Goal: Transaction & Acquisition: Purchase product/service

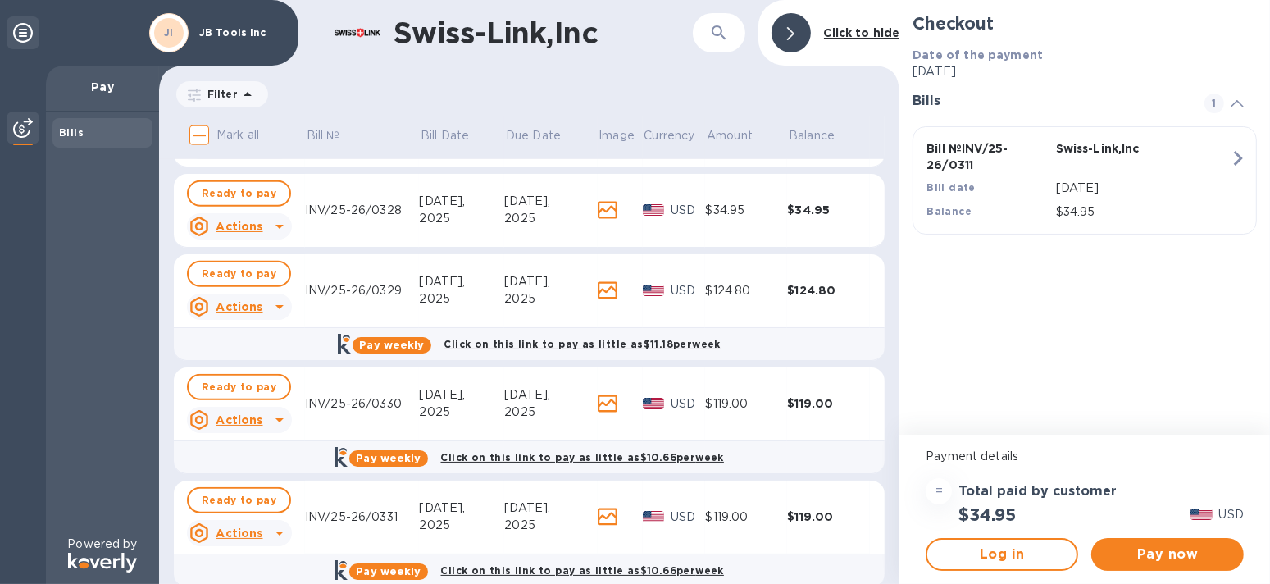
scroll to position [1587, 0]
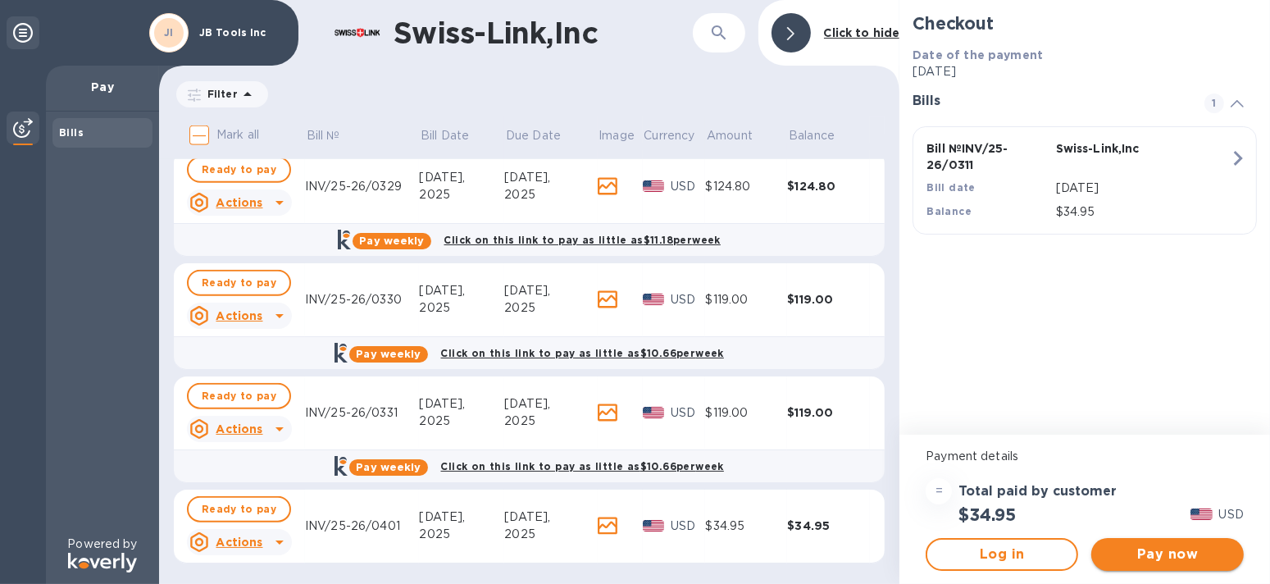
click at [1184, 547] on span "Pay now" at bounding box center [1168, 555] width 126 height 20
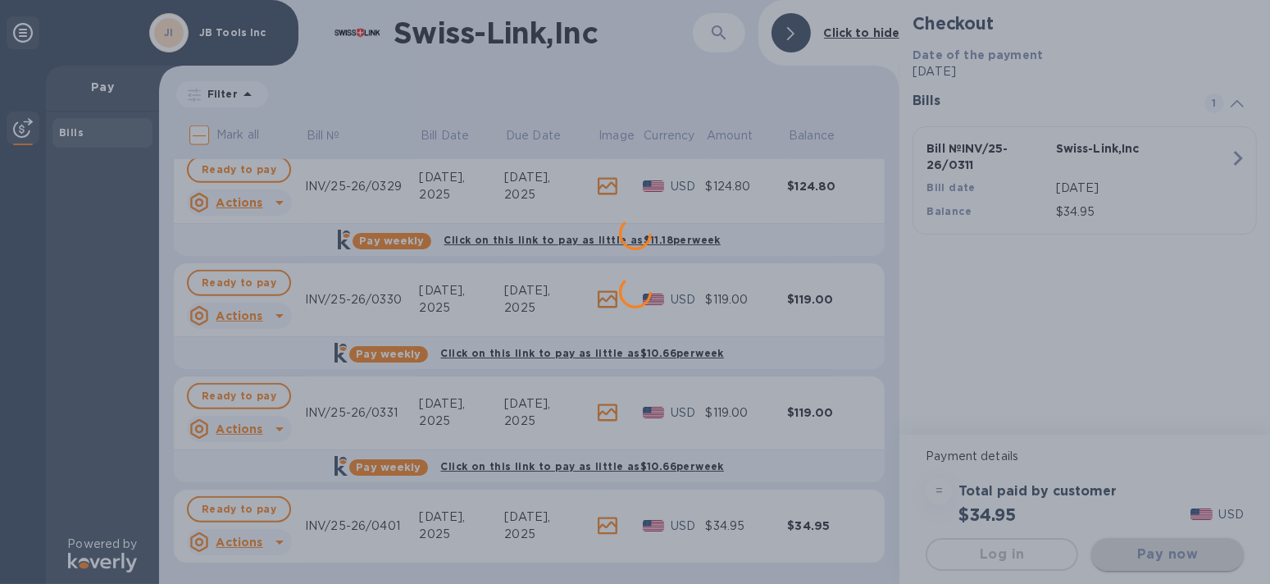
scroll to position [0, 0]
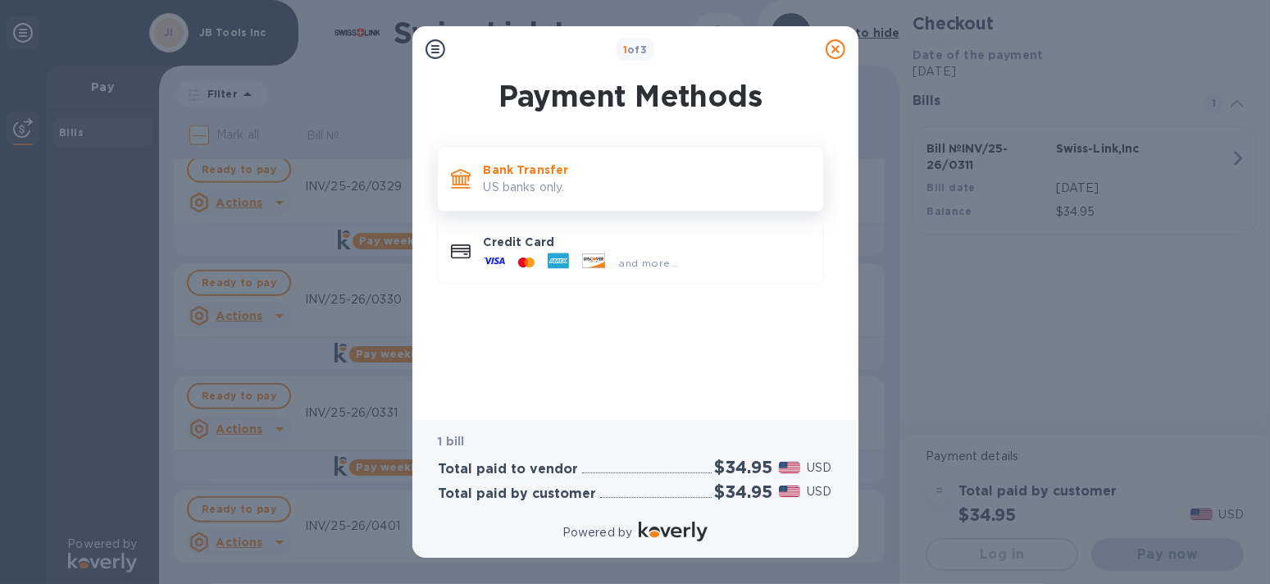
click at [542, 177] on p "Bank Transfer" at bounding box center [647, 170] width 326 height 16
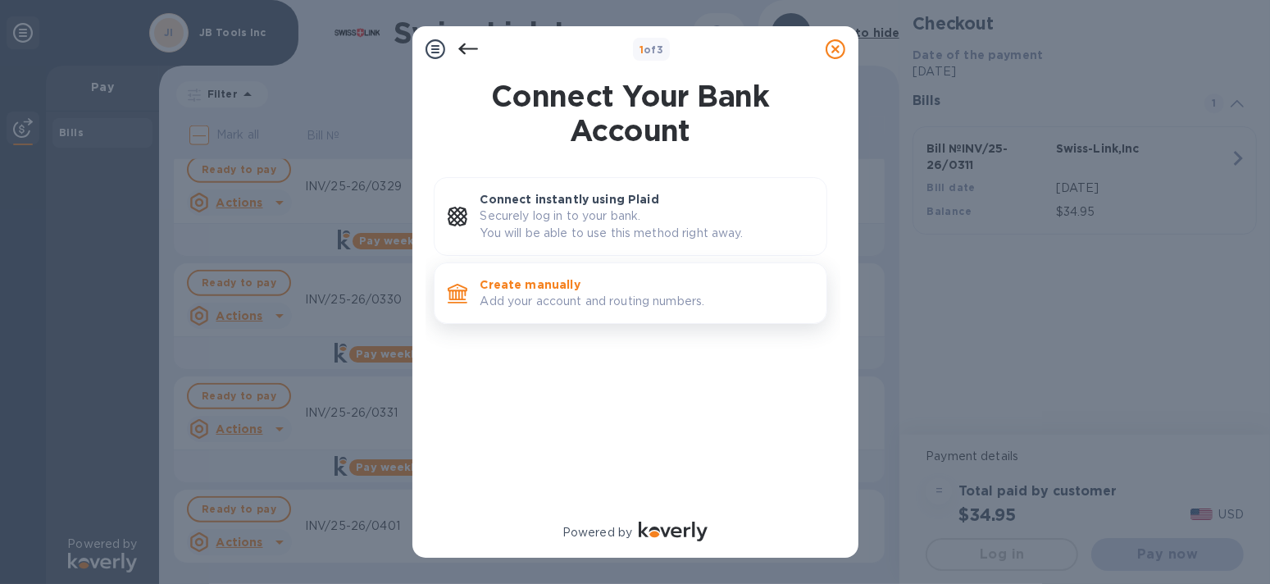
click at [595, 294] on p "Add your account and routing numbers." at bounding box center [647, 301] width 333 height 17
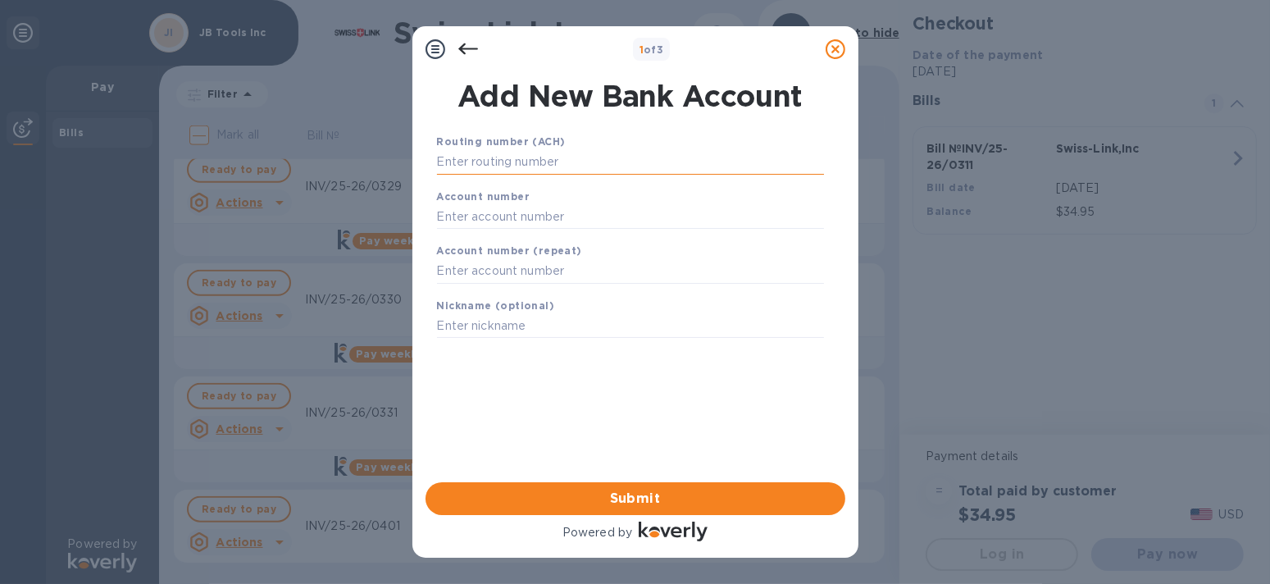
click at [623, 157] on input "text" at bounding box center [630, 162] width 387 height 25
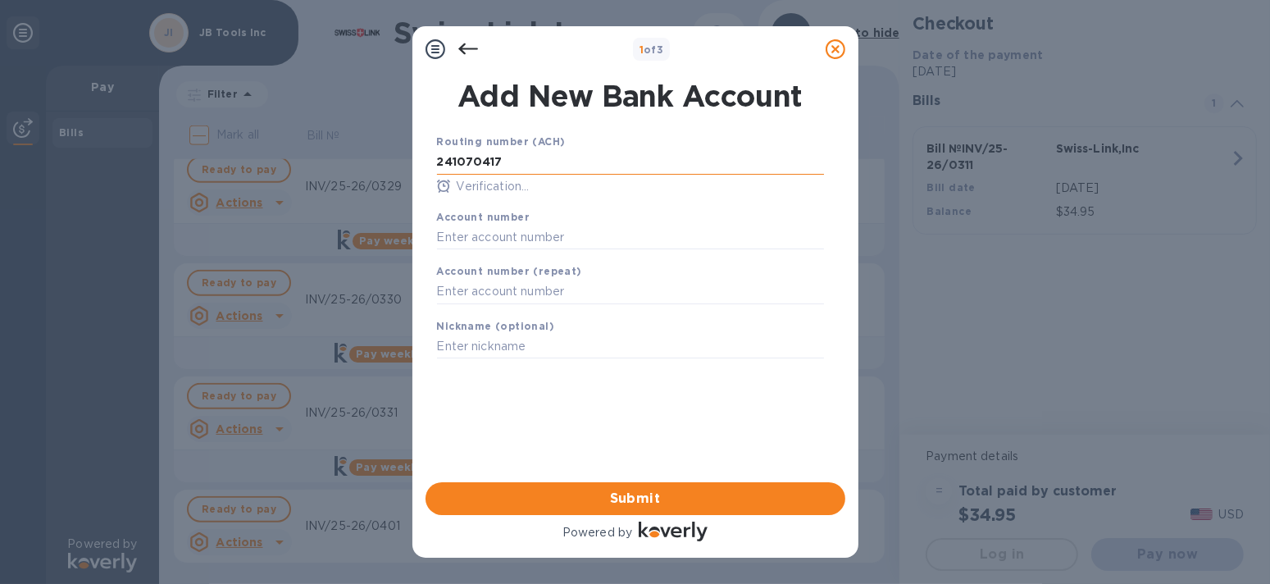
type input "241070417"
type input "4511789532"
click at [649, 489] on span "Submit" at bounding box center [636, 499] width 394 height 20
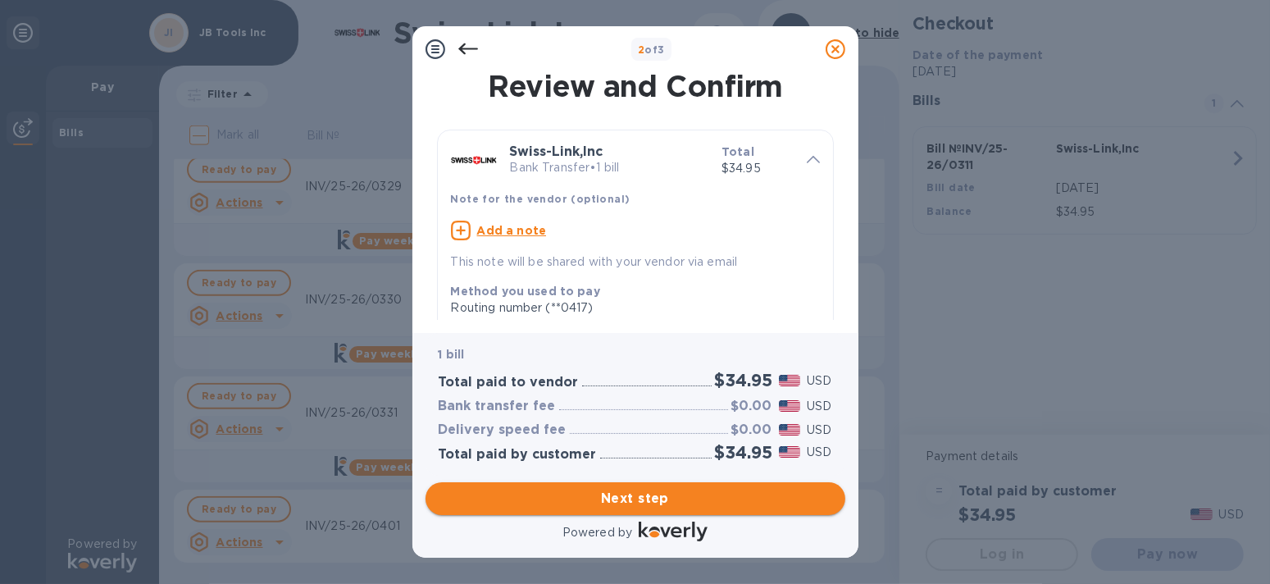
click at [667, 496] on span "Next step" at bounding box center [636, 499] width 394 height 20
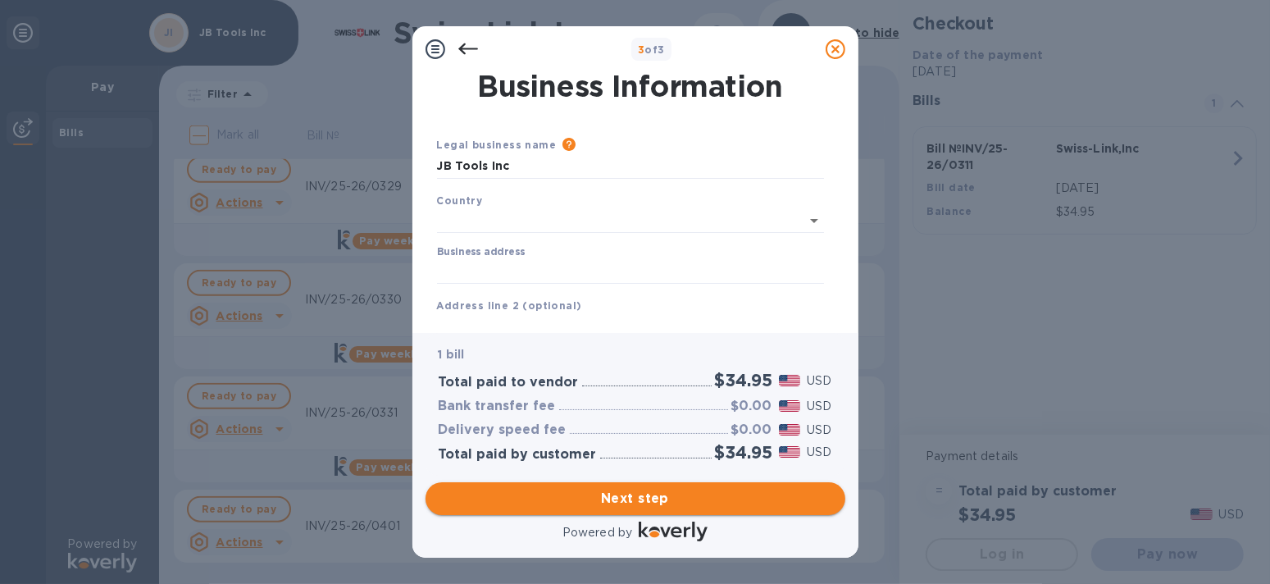
type input "[GEOGRAPHIC_DATA]"
click at [637, 265] on input "Business address" at bounding box center [630, 268] width 387 height 25
type input "[STREET_ADDRESS]"
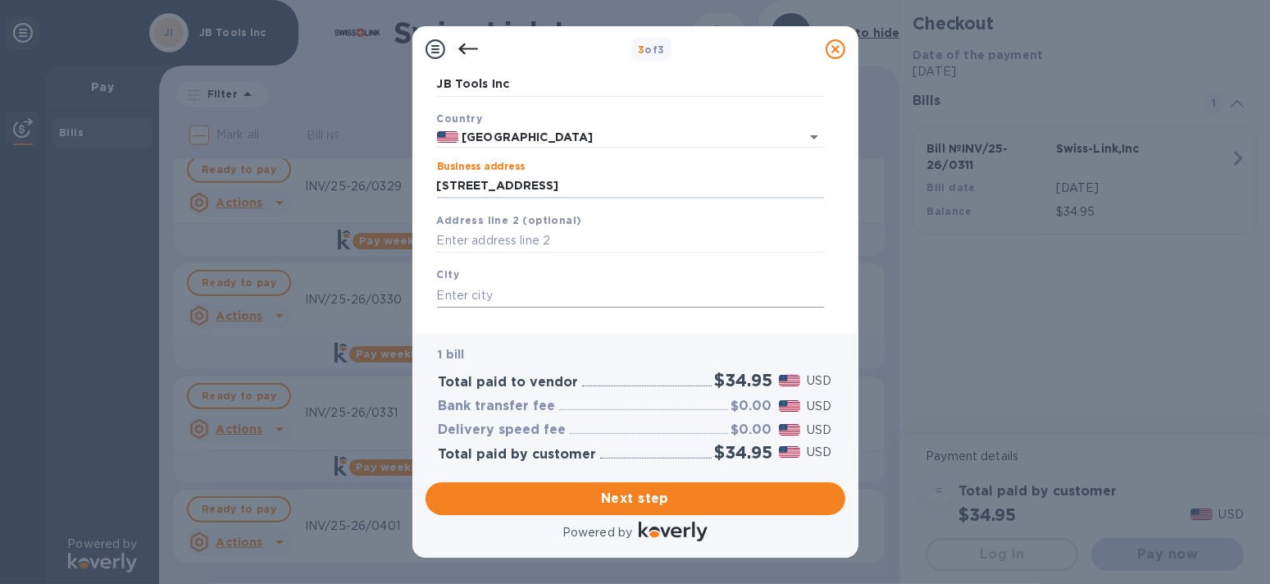
click at [630, 294] on input "text" at bounding box center [630, 295] width 387 height 25
type input "Livonia"
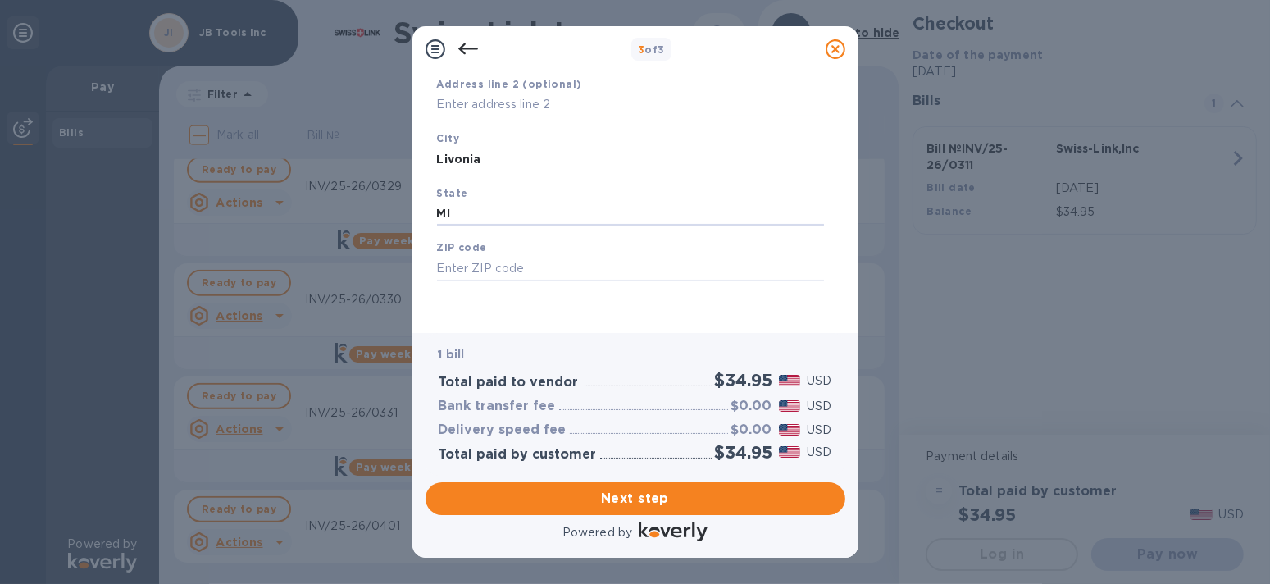
type input "MI"
type input "48150"
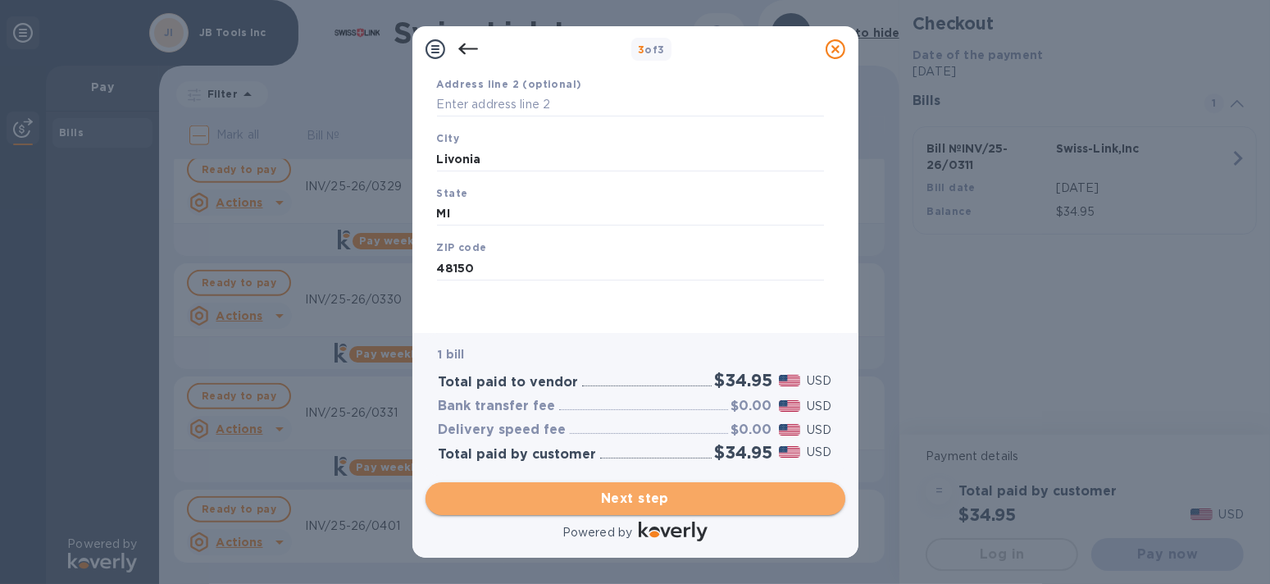
click at [700, 492] on span "Next step" at bounding box center [636, 499] width 394 height 20
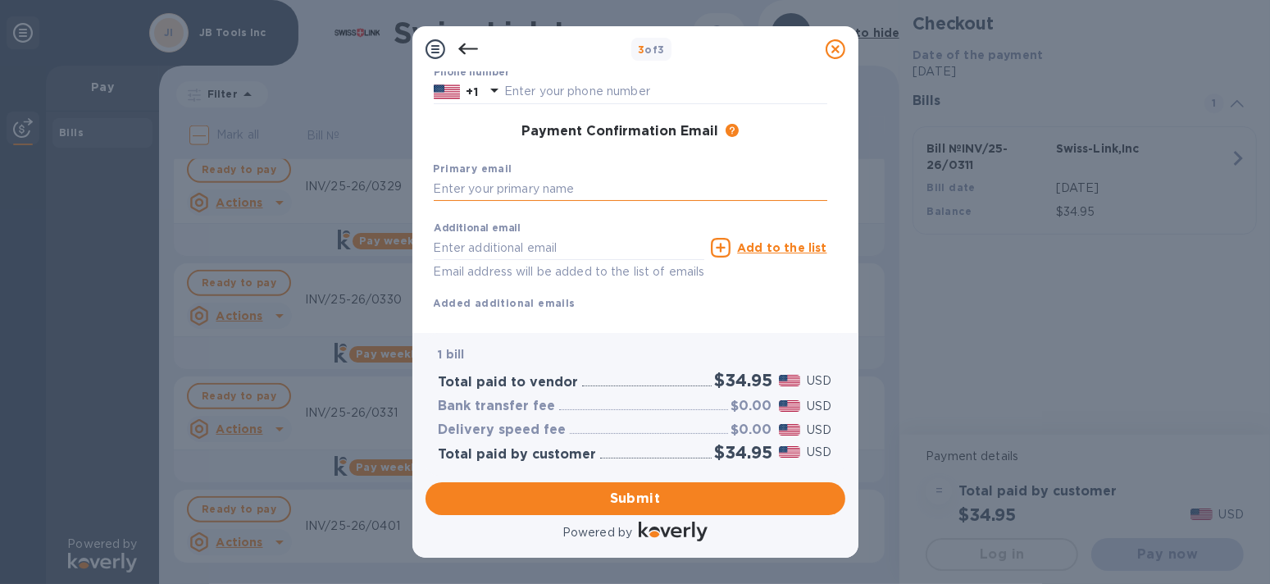
click at [622, 196] on input "text" at bounding box center [631, 189] width 394 height 25
click at [618, 193] on input "text" at bounding box center [631, 189] width 394 height 25
type input "[EMAIL_ADDRESS][DOMAIN_NAME]"
click at [666, 491] on span "Submit" at bounding box center [636, 499] width 394 height 20
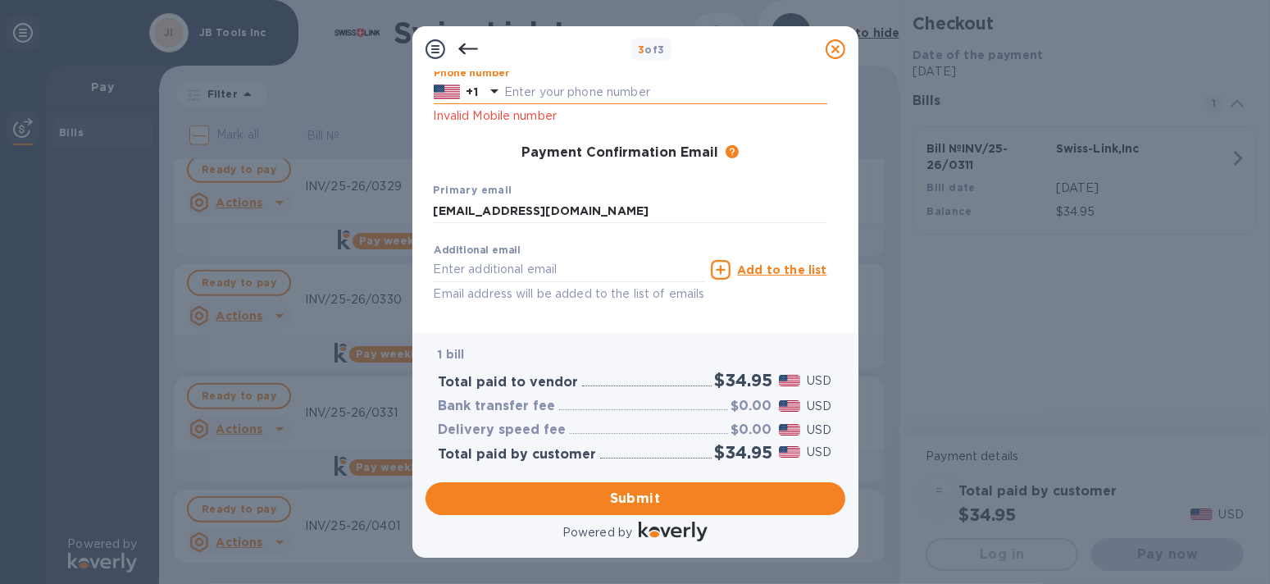
click at [587, 92] on input "text" at bounding box center [665, 92] width 323 height 25
type input "2486722115"
type input "Rose"
type input "[PERSON_NAME]"
type input "[EMAIL_ADDRESS][DOMAIN_NAME]"
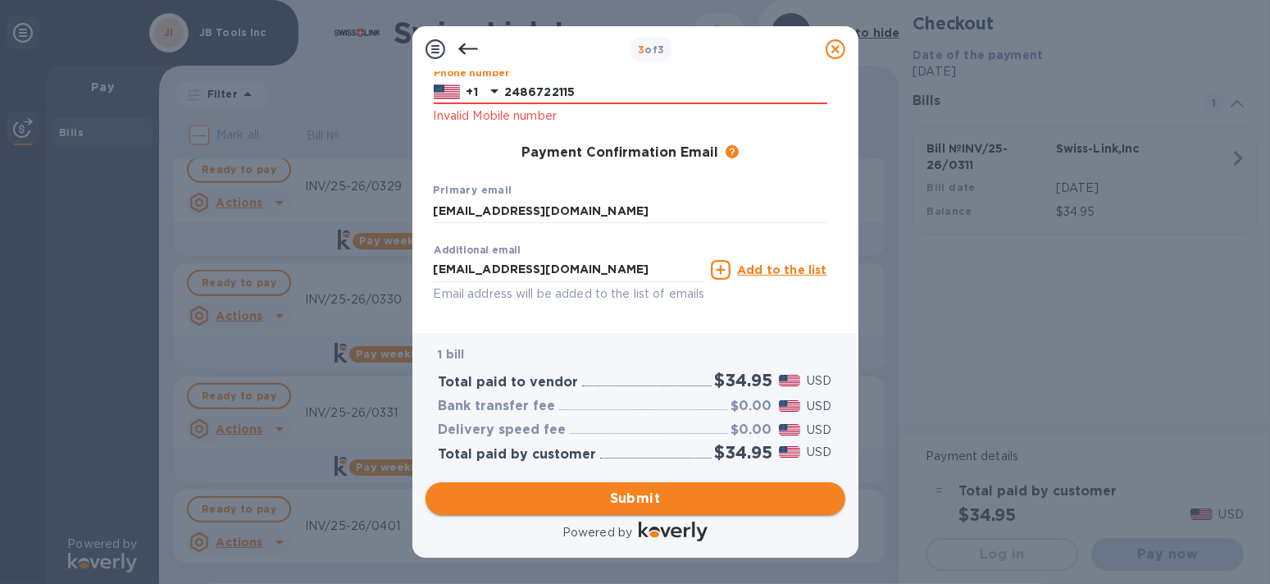
click at [691, 492] on span "Submit" at bounding box center [636, 499] width 394 height 20
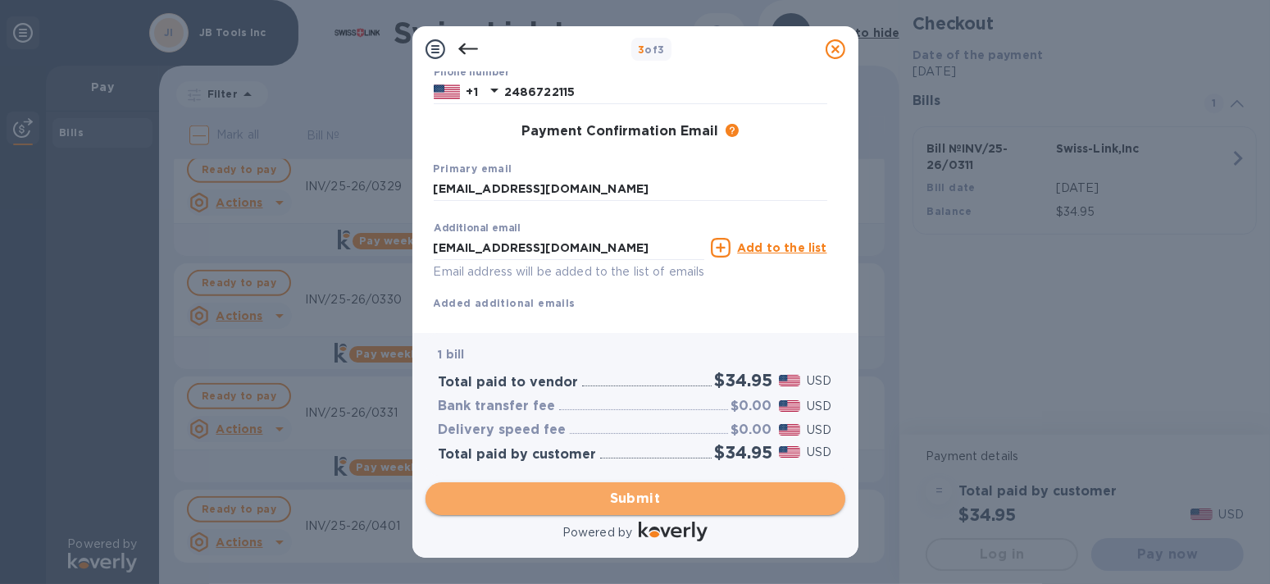
click at [673, 498] on span "Submit" at bounding box center [636, 499] width 394 height 20
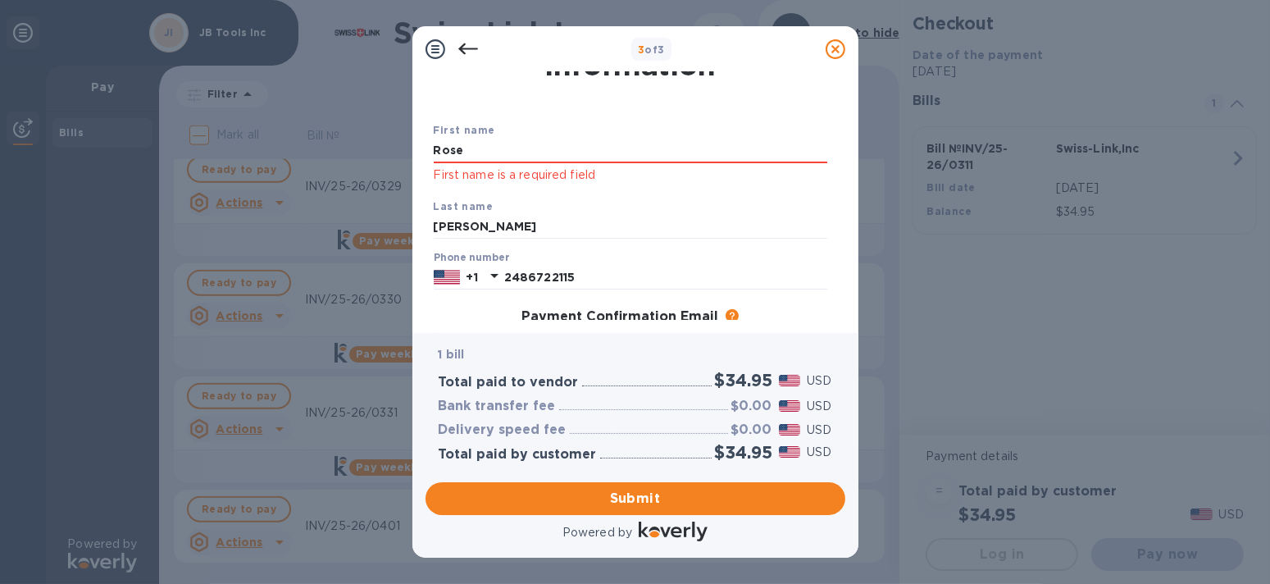
scroll to position [82, 0]
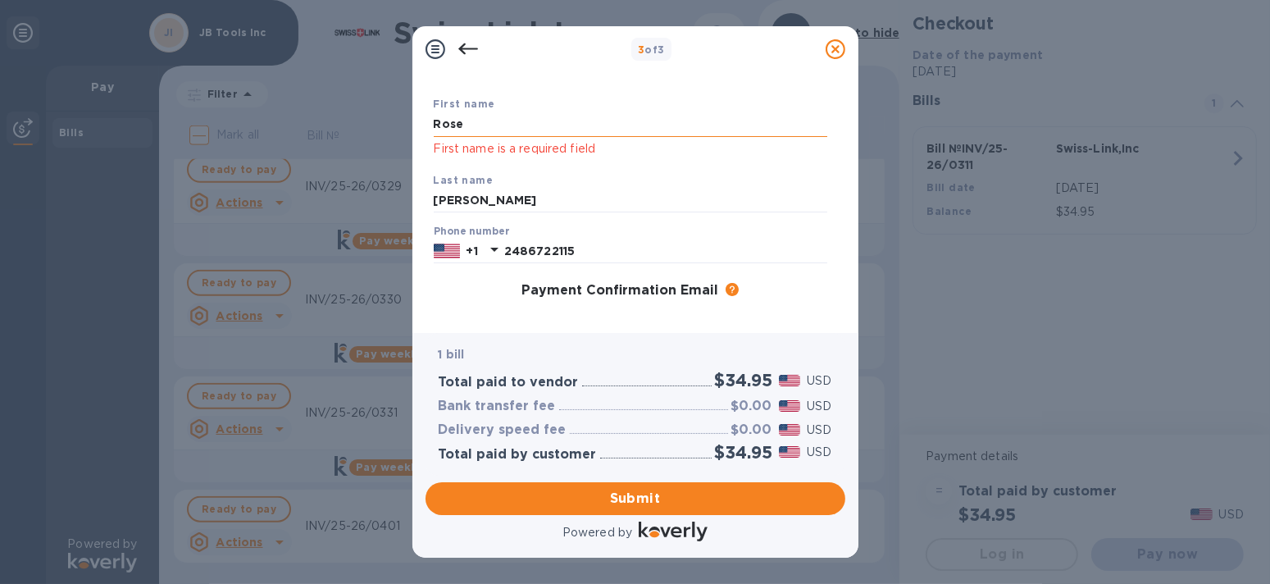
click at [635, 129] on input "Rose" at bounding box center [631, 124] width 394 height 25
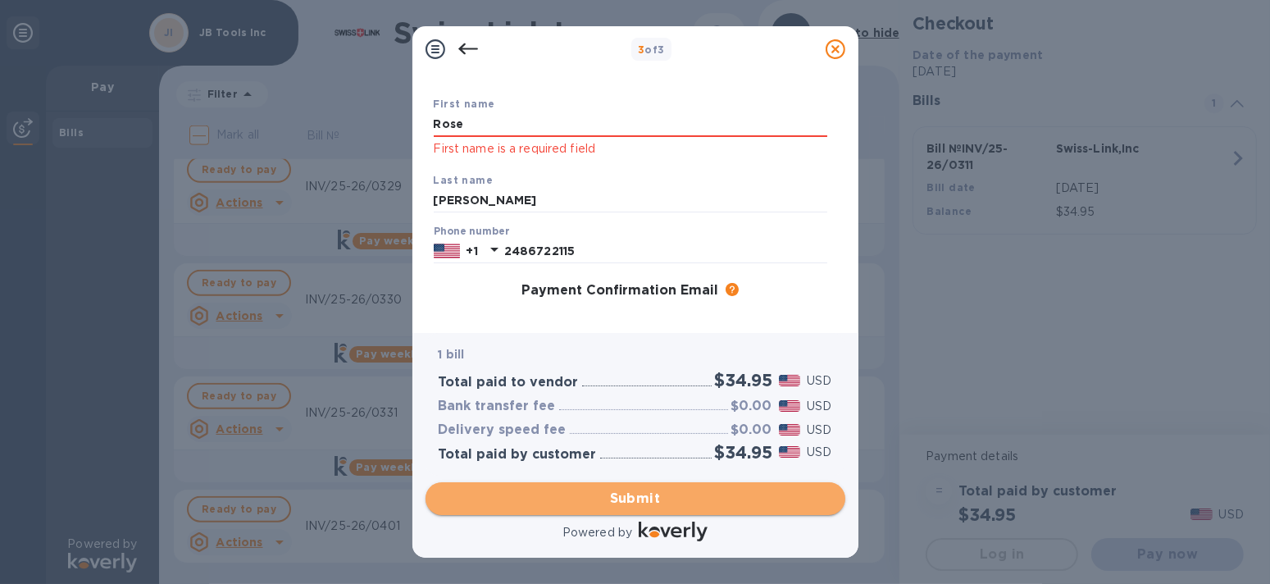
click at [654, 498] on span "Submit" at bounding box center [636, 499] width 394 height 20
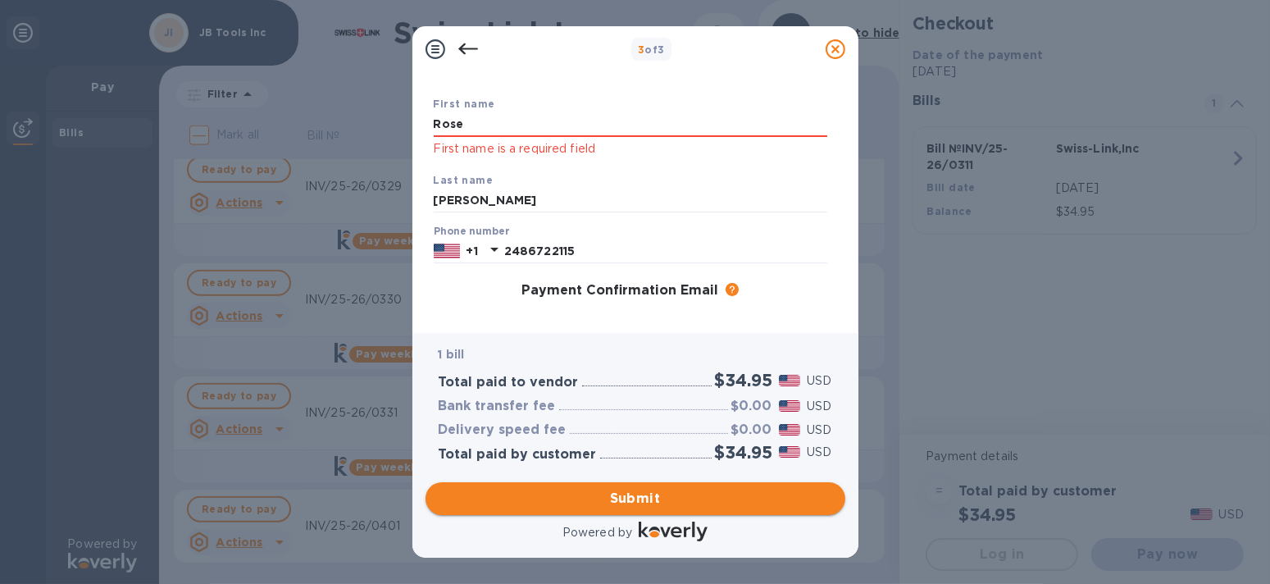
click at [646, 497] on span "Submit" at bounding box center [636, 499] width 394 height 20
drag, startPoint x: 505, startPoint y: 124, endPoint x: 394, endPoint y: 123, distance: 110.7
click at [394, 123] on div "3 of 3 Payment Contact Information First name [PERSON_NAME] First name is a req…" at bounding box center [635, 292] width 1270 height 584
type input "General"
type input "Payables"
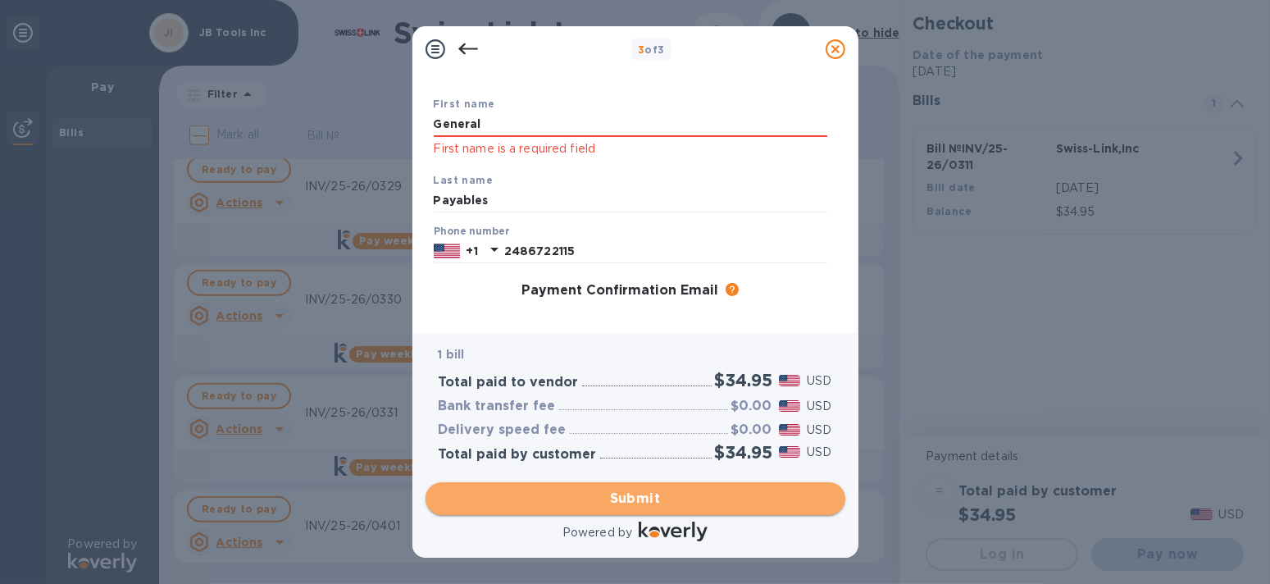
click at [656, 496] on span "Submit" at bounding box center [636, 499] width 394 height 20
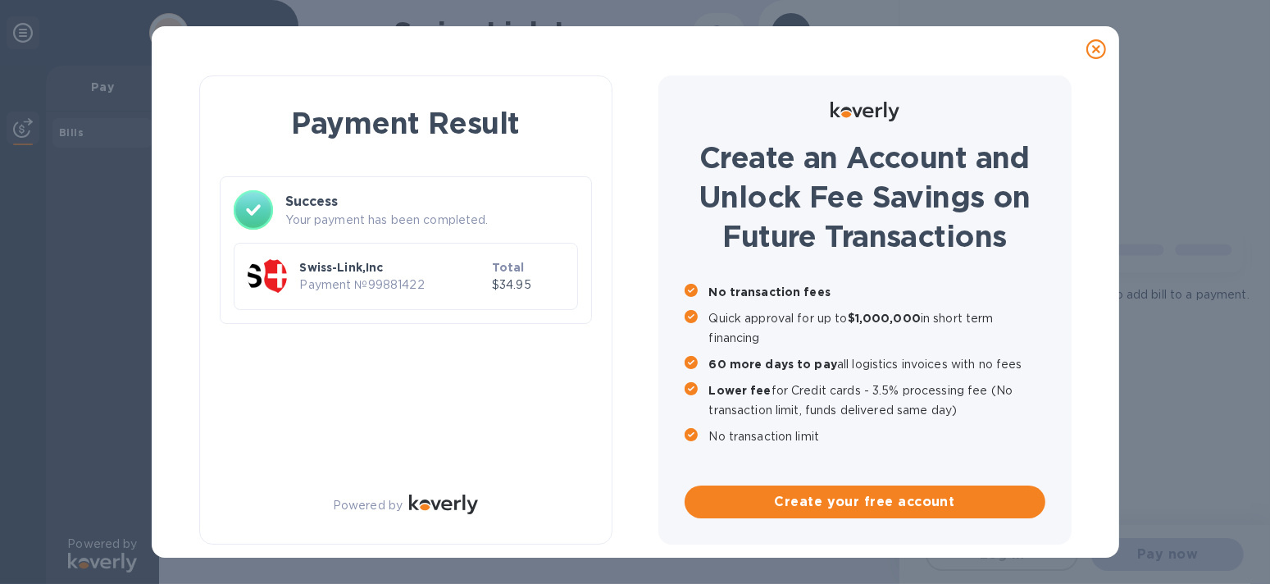
scroll to position [0, 0]
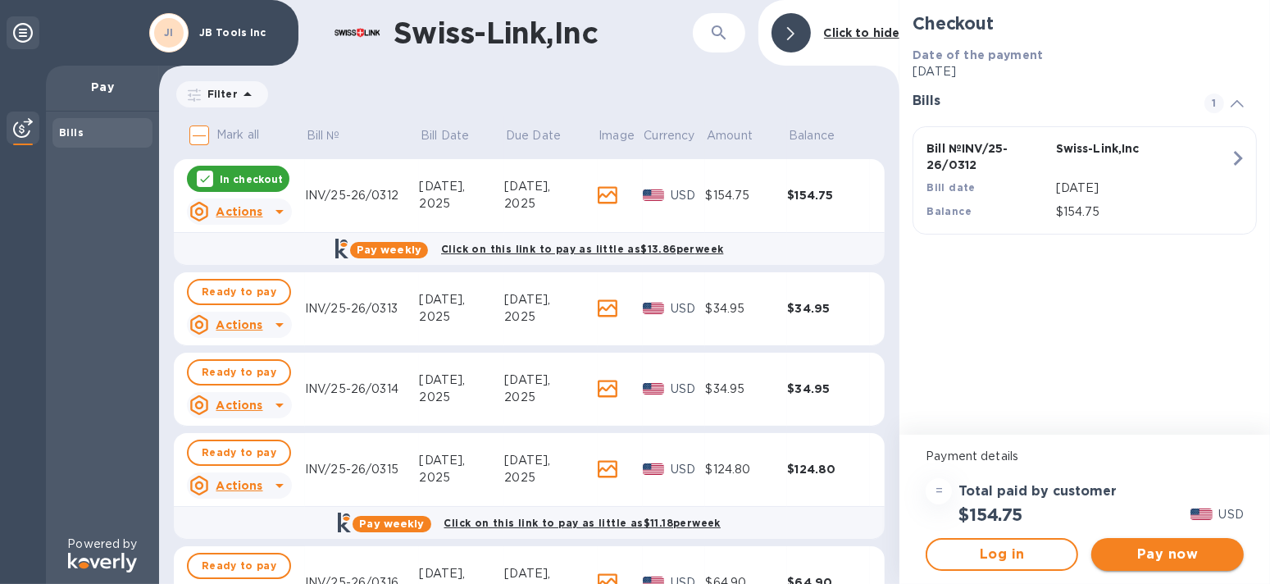
click at [1150, 554] on span "Pay now" at bounding box center [1168, 555] width 126 height 20
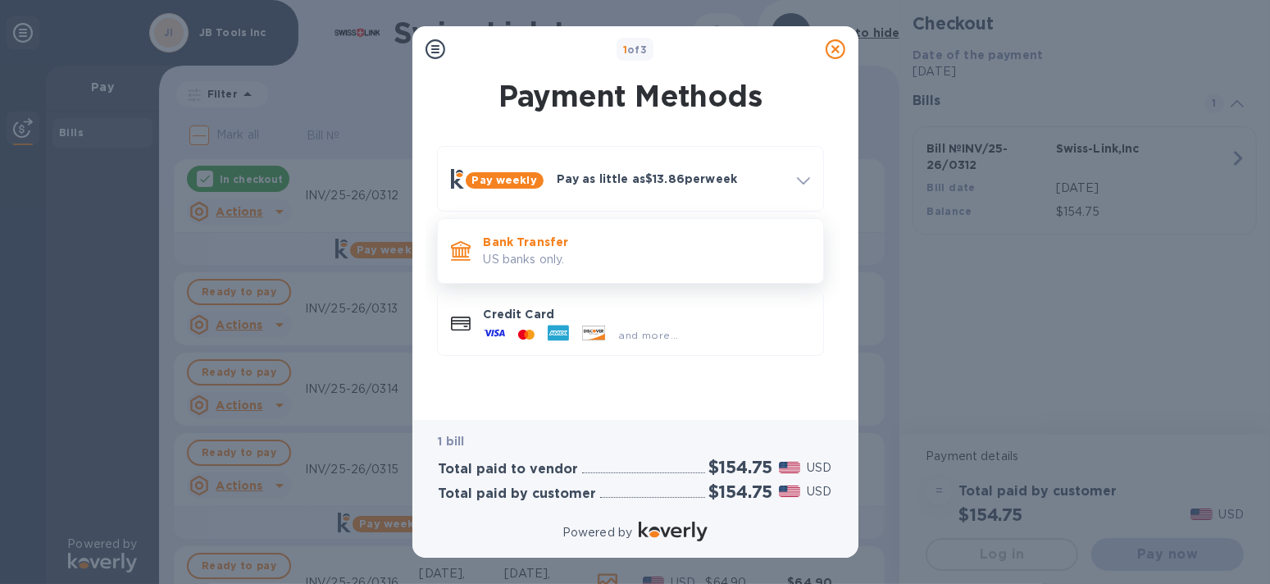
click at [584, 252] on p "US banks only." at bounding box center [647, 259] width 326 height 17
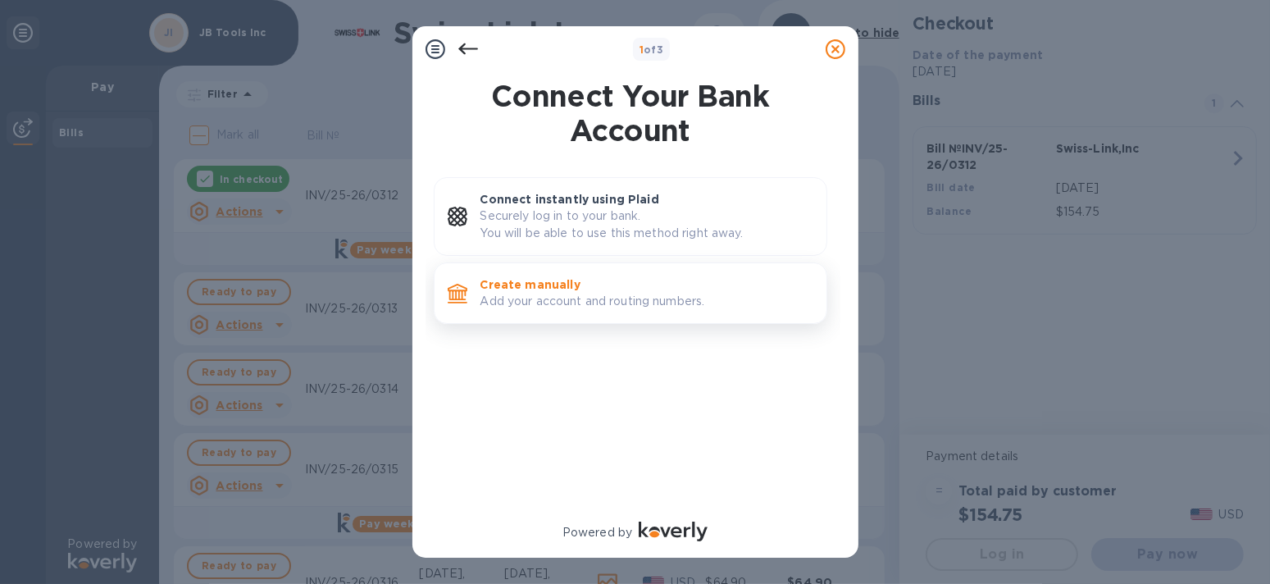
click at [586, 285] on p "Create manually" at bounding box center [647, 284] width 333 height 16
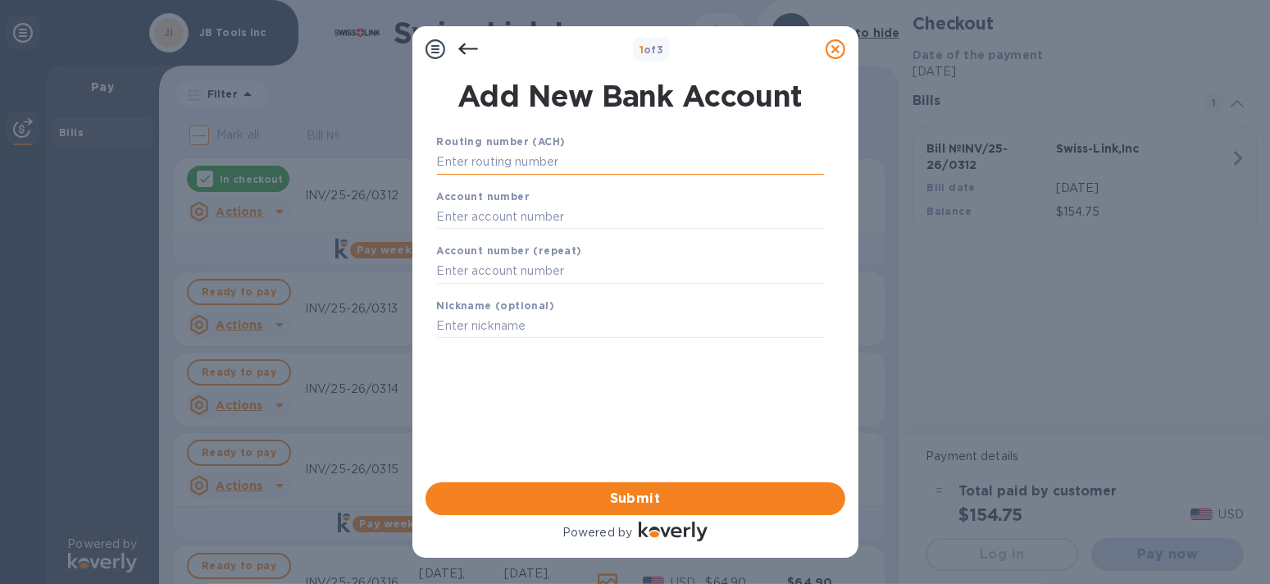
click at [608, 156] on input "text" at bounding box center [630, 162] width 387 height 25
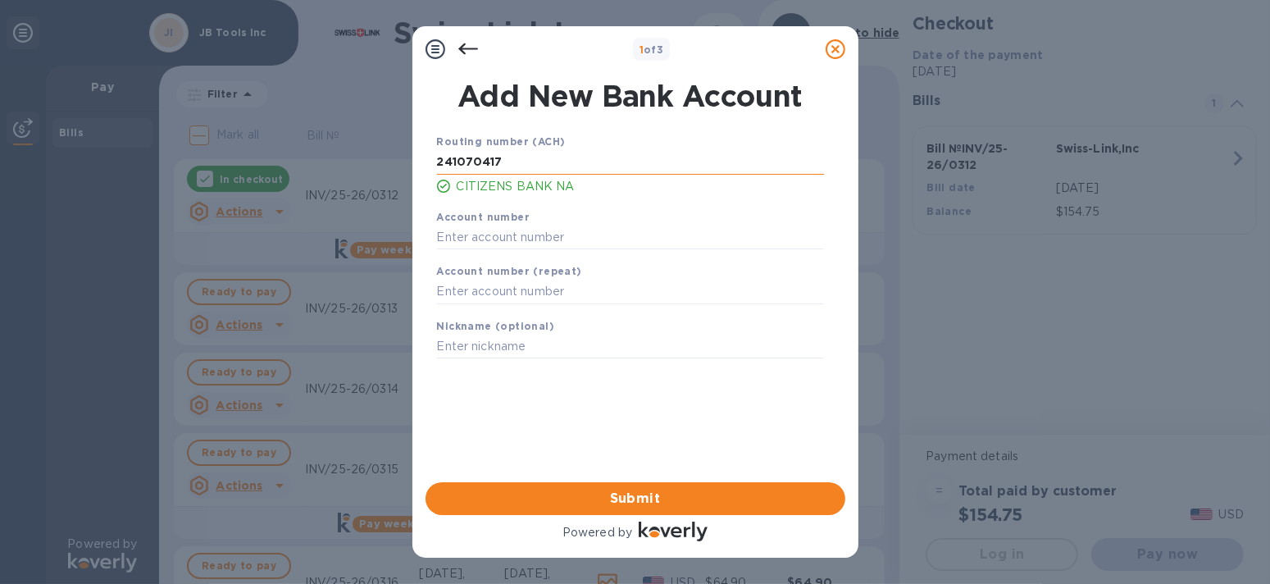
type input "241070417"
type input "4511789532"
click at [742, 484] on button "Submit" at bounding box center [636, 498] width 420 height 33
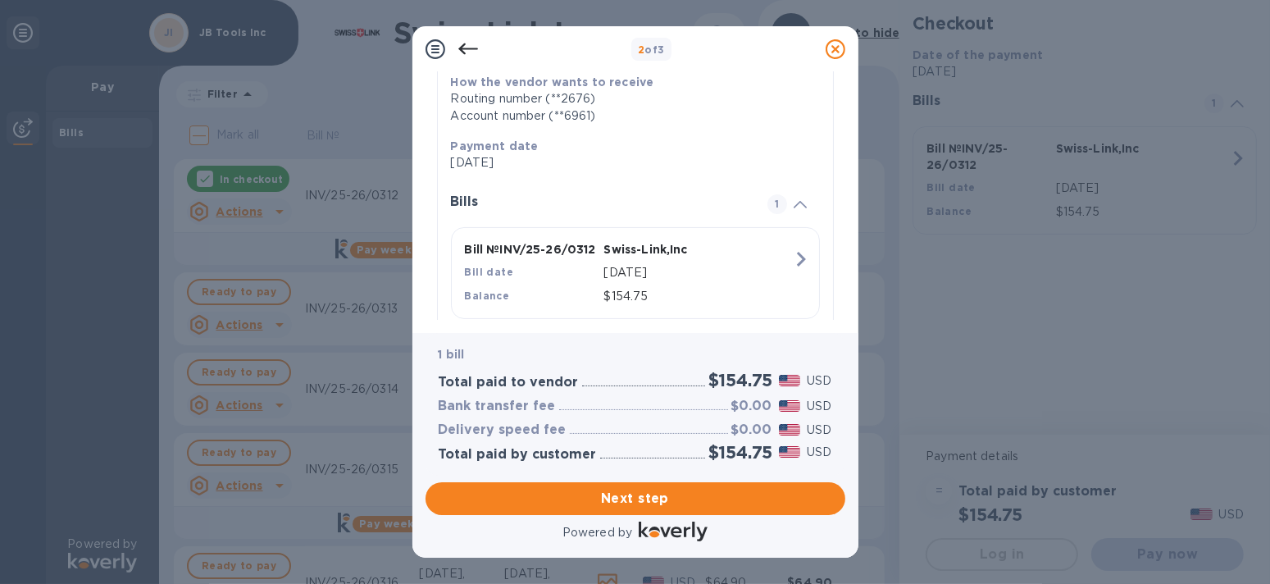
scroll to position [313, 0]
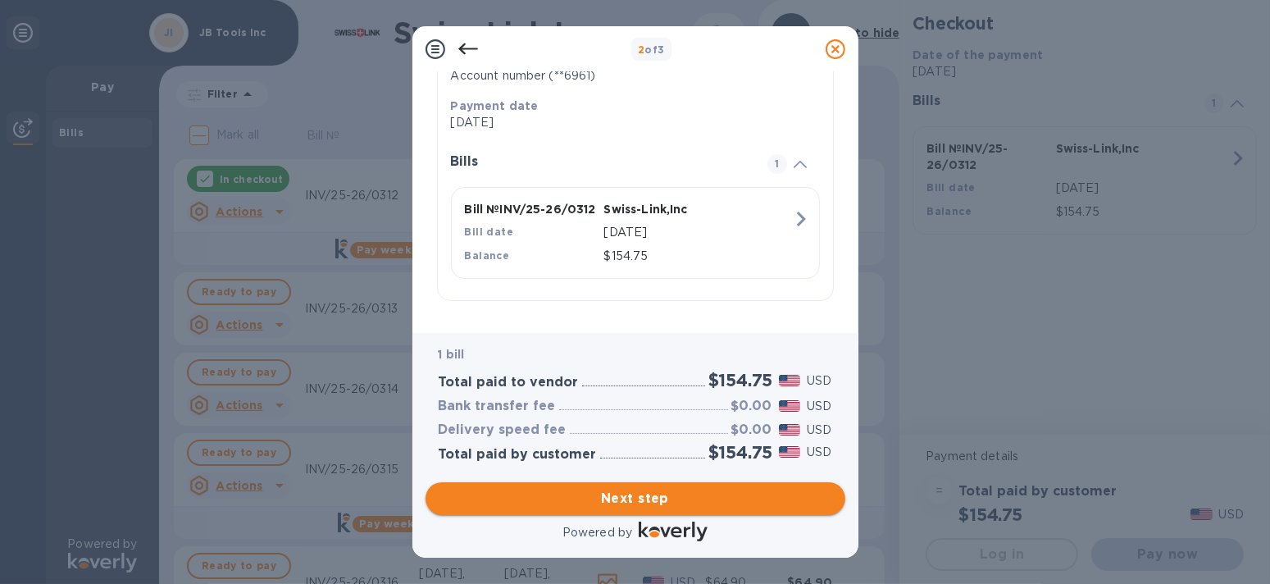
click at [683, 504] on span "Next step" at bounding box center [636, 499] width 394 height 20
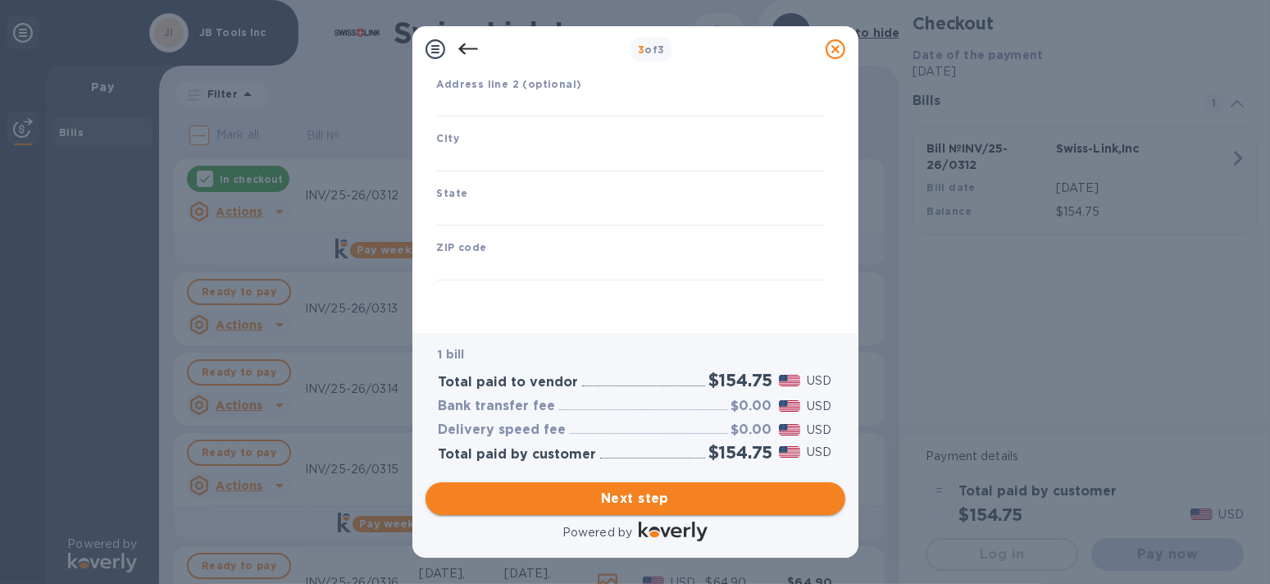
type input "[GEOGRAPHIC_DATA]"
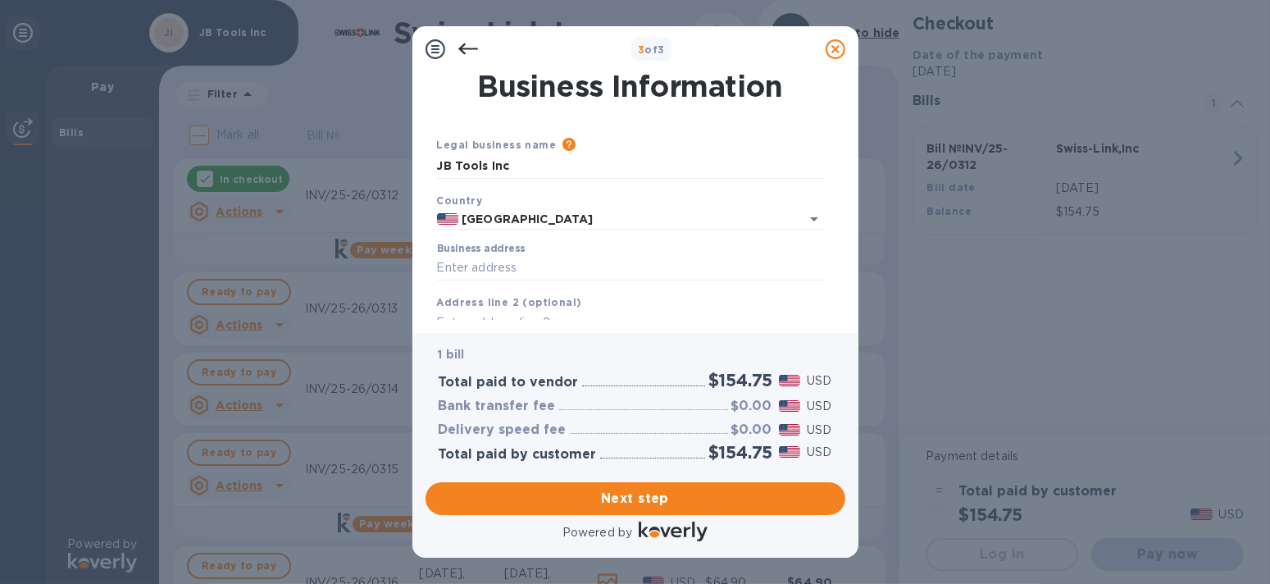
click at [662, 253] on div "Business address" at bounding box center [630, 262] width 387 height 38
click at [611, 269] on input "Business address" at bounding box center [630, 268] width 387 height 25
type input "[STREET_ADDRESS]"
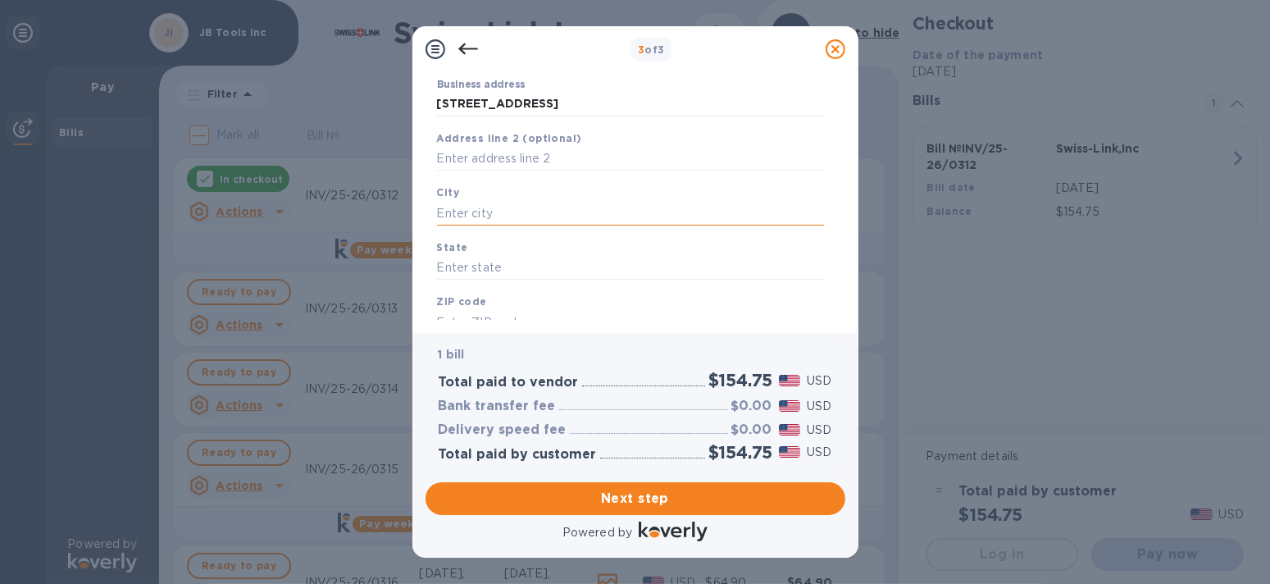
click at [623, 205] on input "text" at bounding box center [630, 213] width 387 height 25
type input "Livonia"
type input "MI"
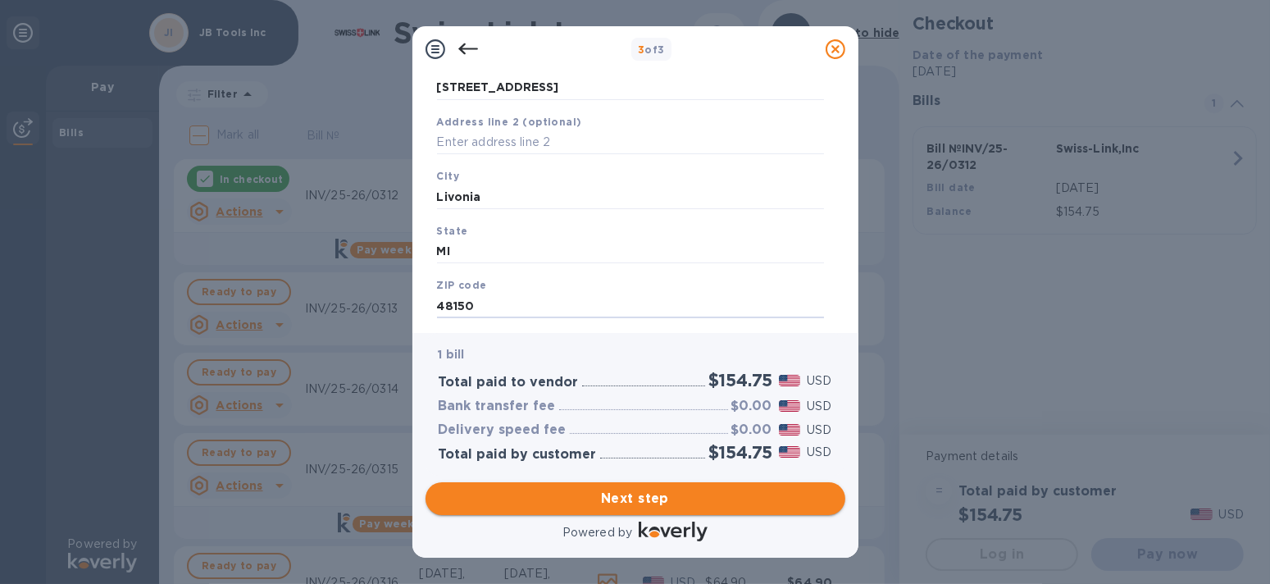
type input "48150"
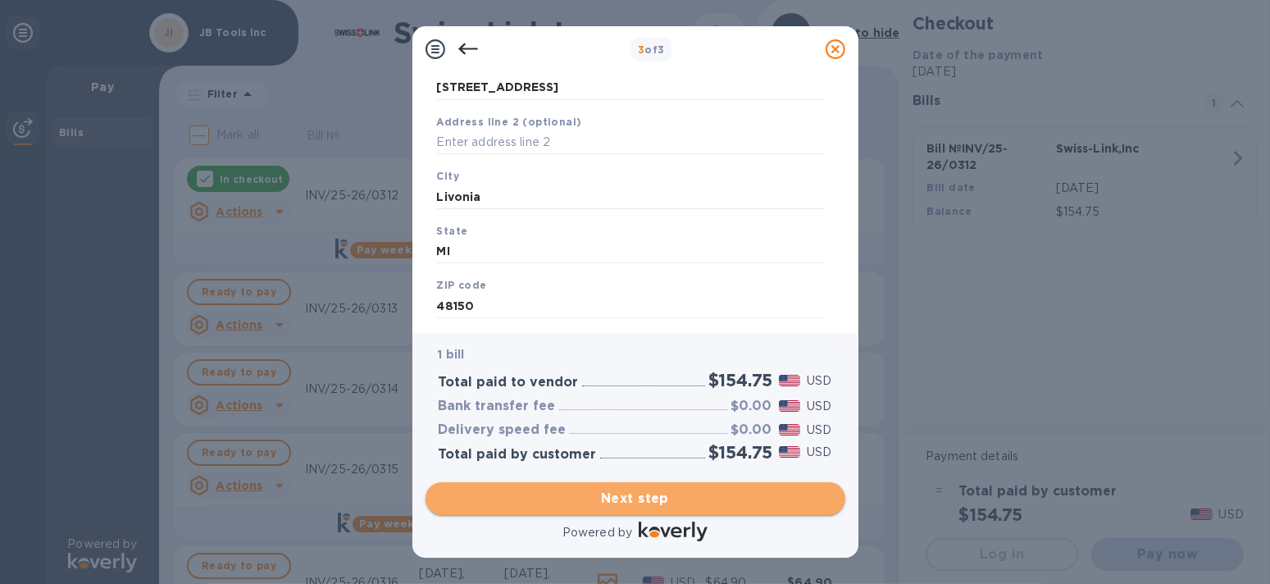
click at [652, 496] on span "Next step" at bounding box center [636, 499] width 394 height 20
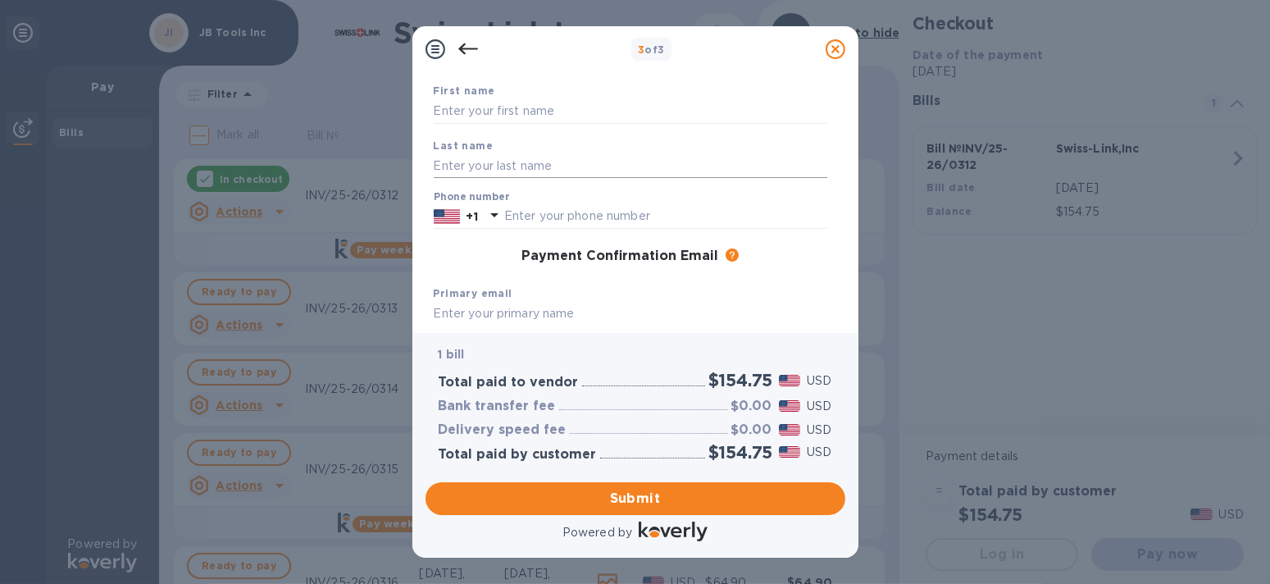
scroll to position [0, 0]
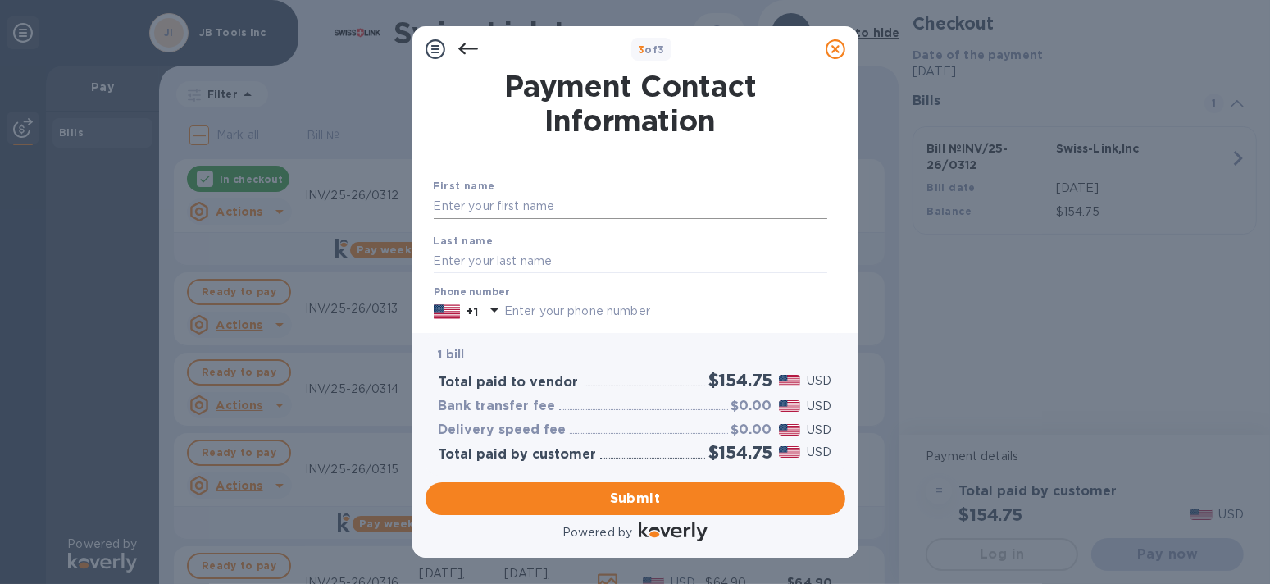
click at [584, 216] on input "text" at bounding box center [631, 206] width 394 height 25
type input "General"
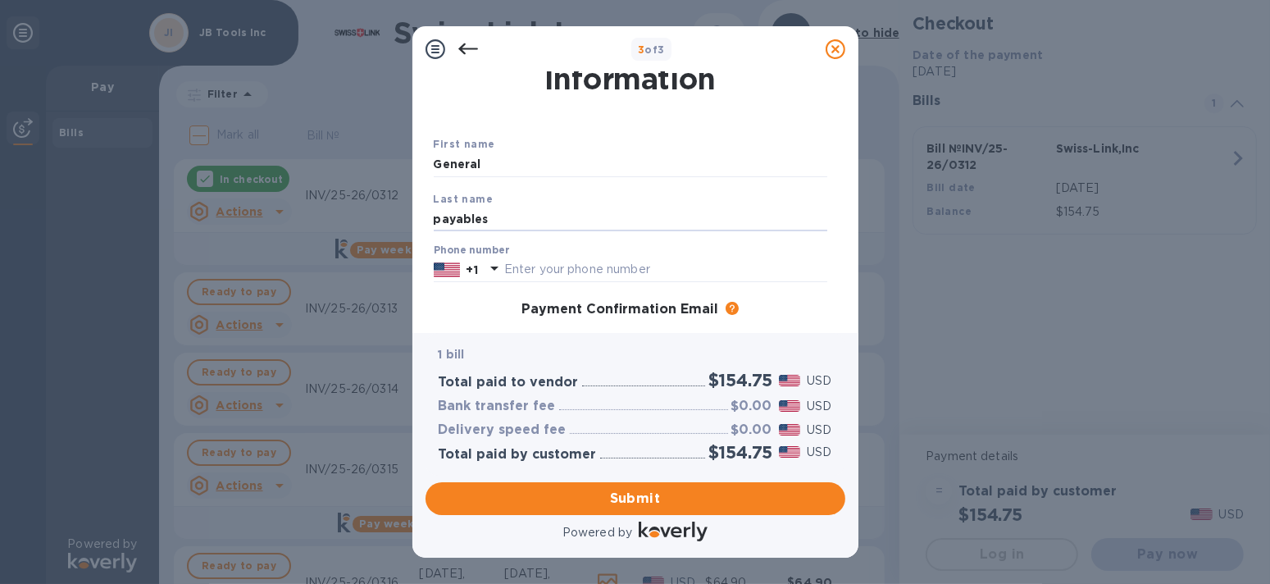
scroll to position [82, 0]
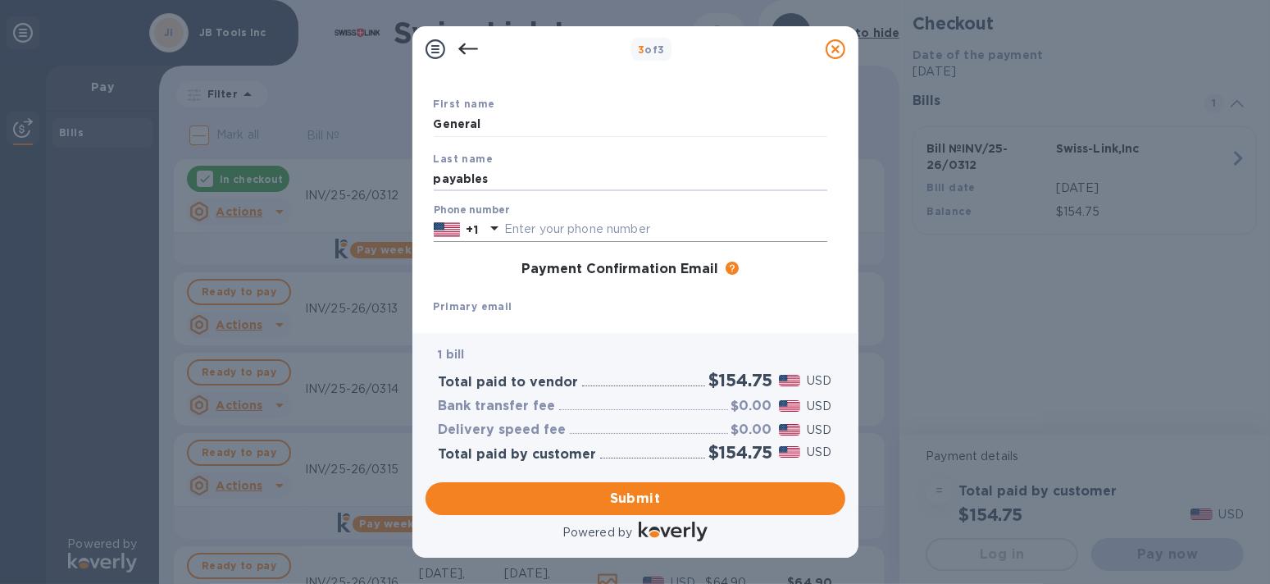
type input "payables"
click at [618, 235] on input "text" at bounding box center [665, 229] width 323 height 25
type input "2486722115"
type input "[EMAIL_ADDRESS][DOMAIN_NAME]"
click at [692, 493] on span "Submit" at bounding box center [636, 499] width 394 height 20
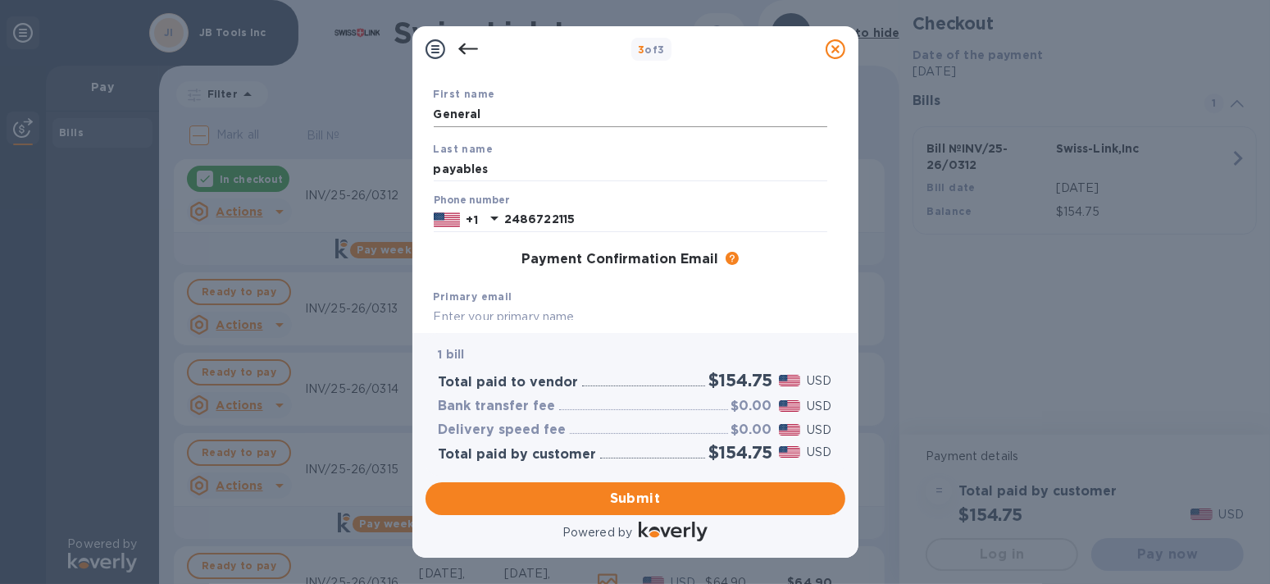
scroll to position [246, 0]
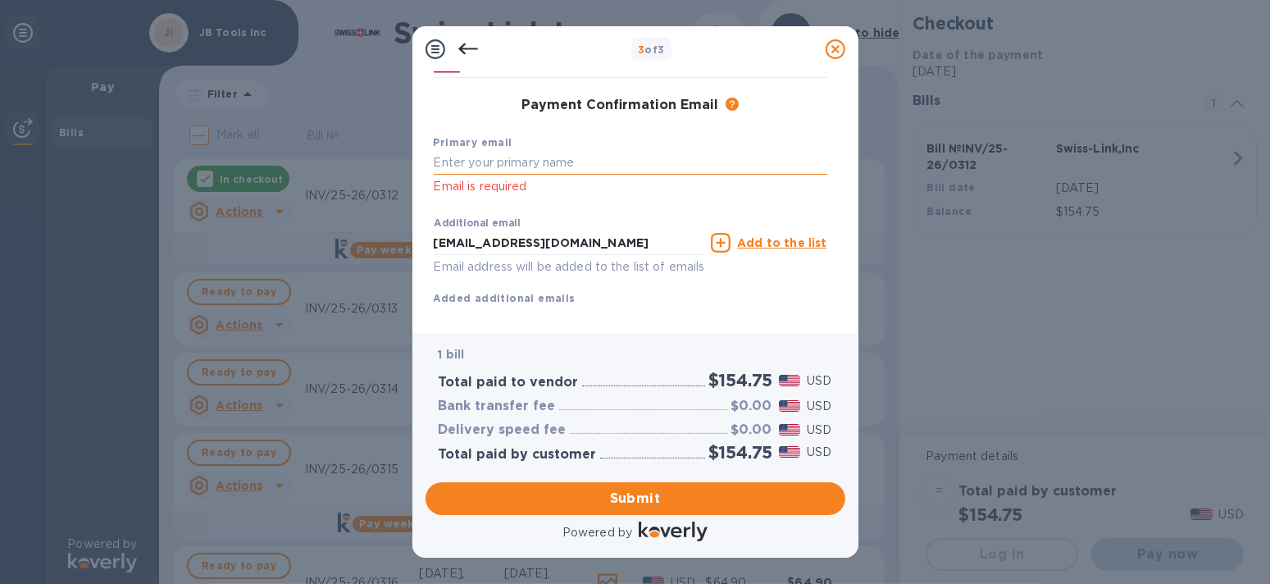
click at [604, 164] on input "text" at bounding box center [631, 163] width 394 height 25
type input "[EMAIL_ADDRESS][DOMAIN_NAME]"
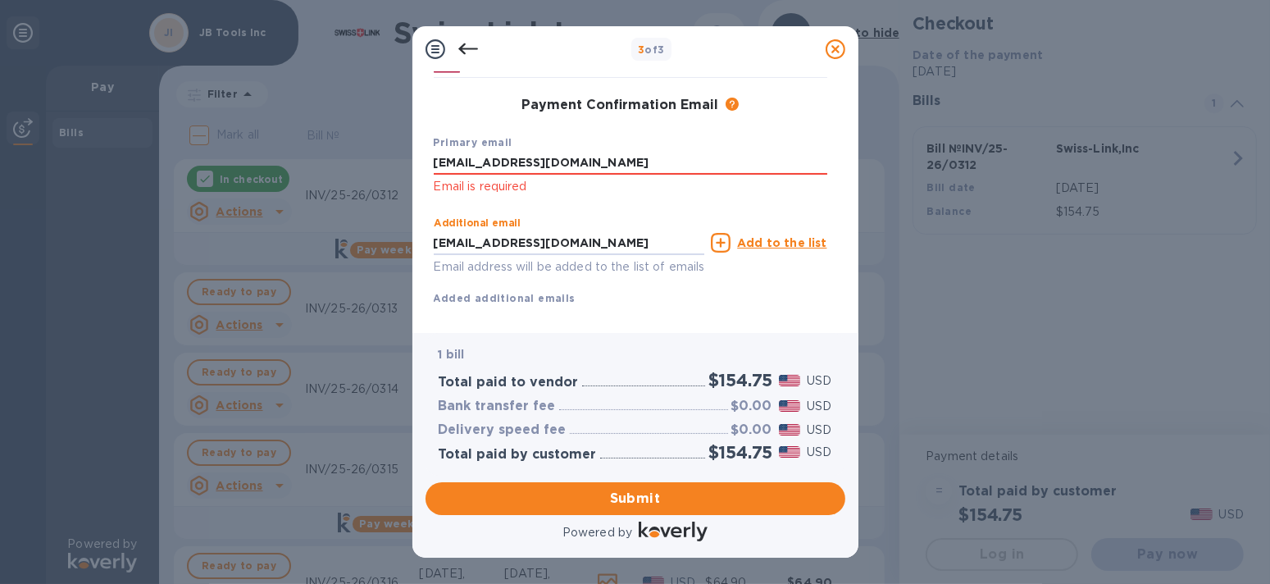
drag, startPoint x: 429, startPoint y: 244, endPoint x: 329, endPoint y: 253, distance: 100.4
click at [326, 253] on div "3 of 3 Payment Contact Information First name General Last name payables Phone …" at bounding box center [635, 292] width 1270 height 584
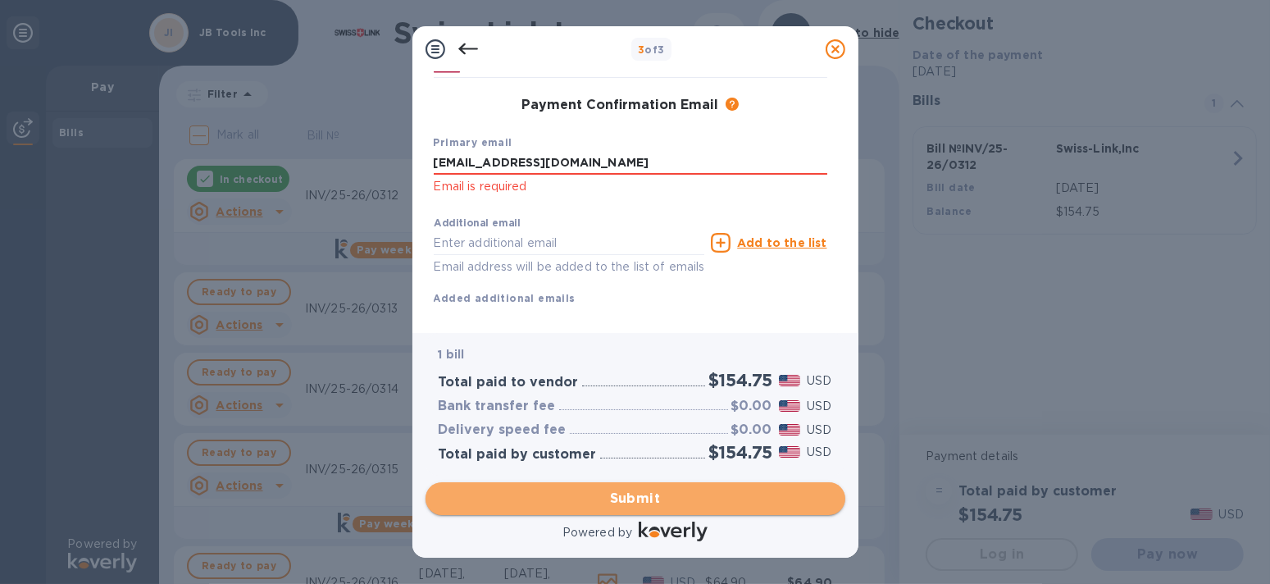
click at [649, 489] on span "Submit" at bounding box center [636, 499] width 394 height 20
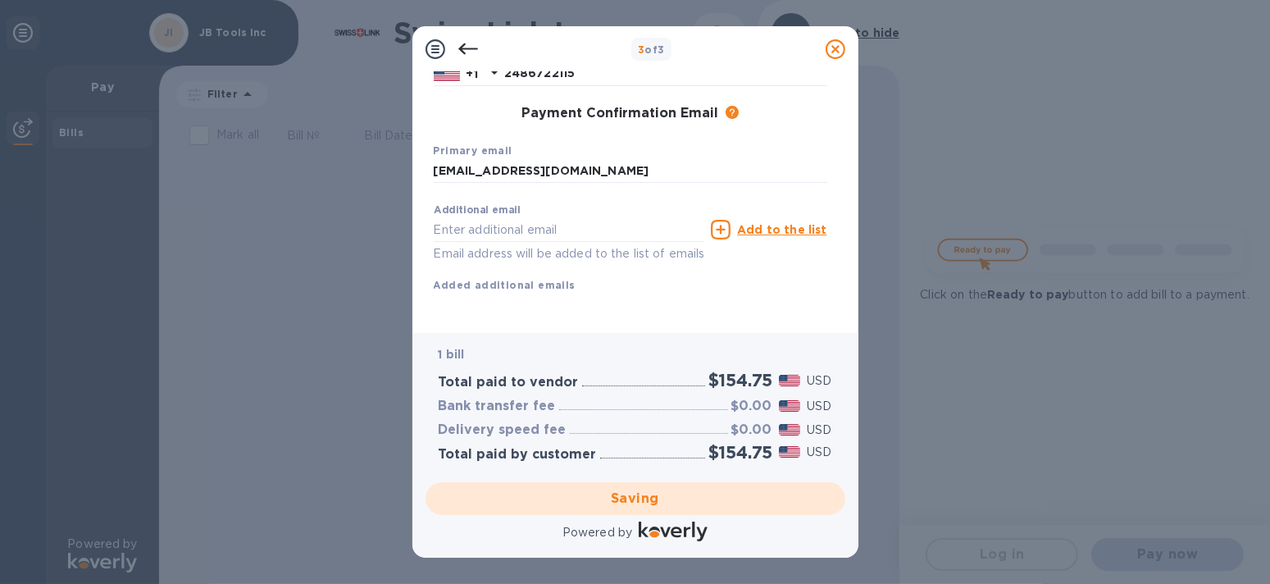
scroll to position [0, 0]
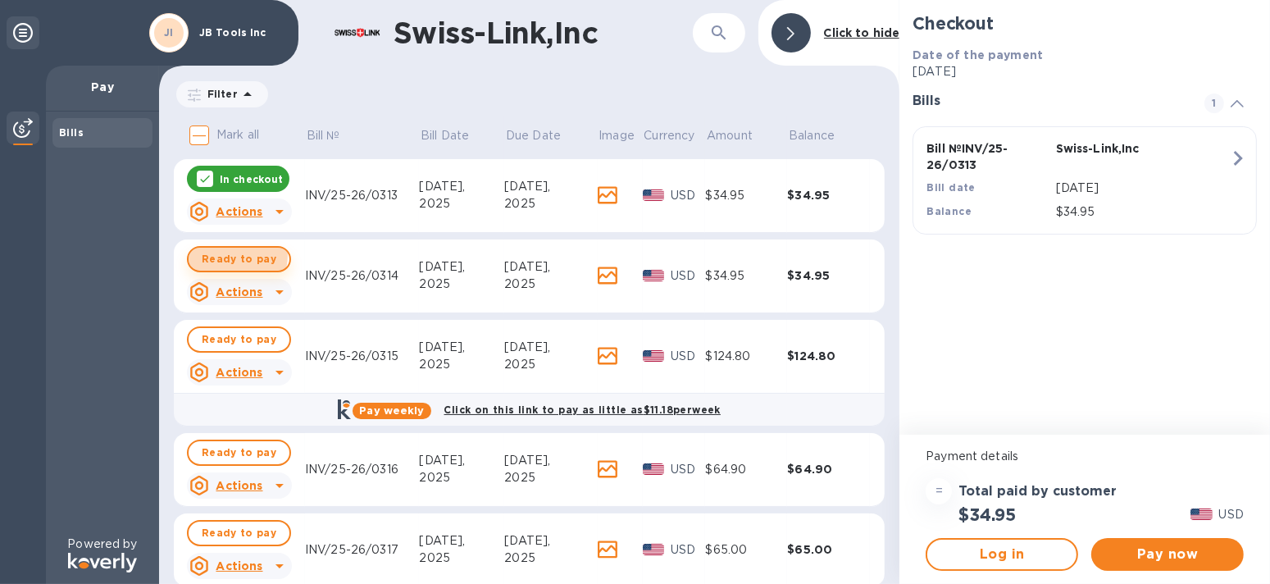
click at [228, 255] on span "Ready to pay" at bounding box center [239, 259] width 75 height 20
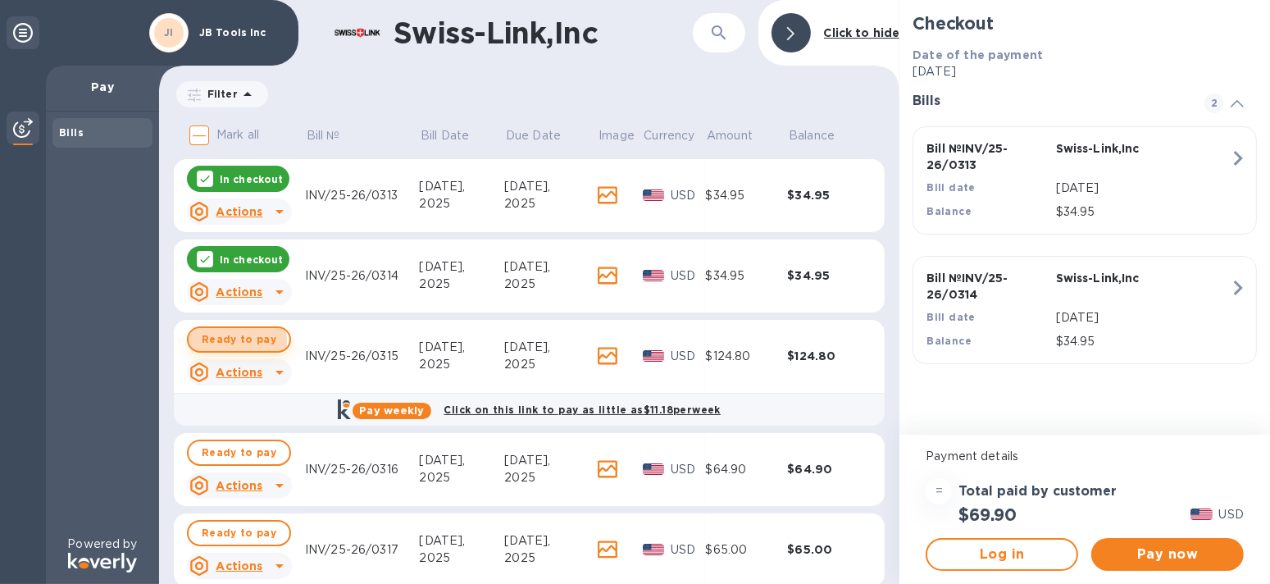
click at [230, 342] on span "Ready to pay" at bounding box center [239, 340] width 75 height 20
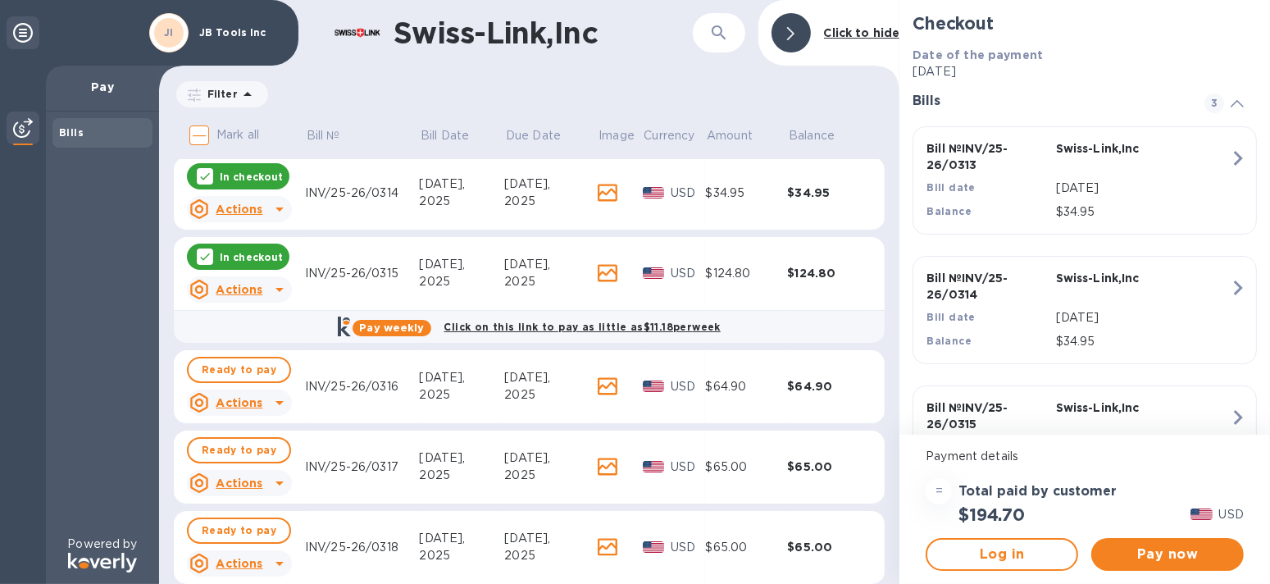
scroll to position [164, 0]
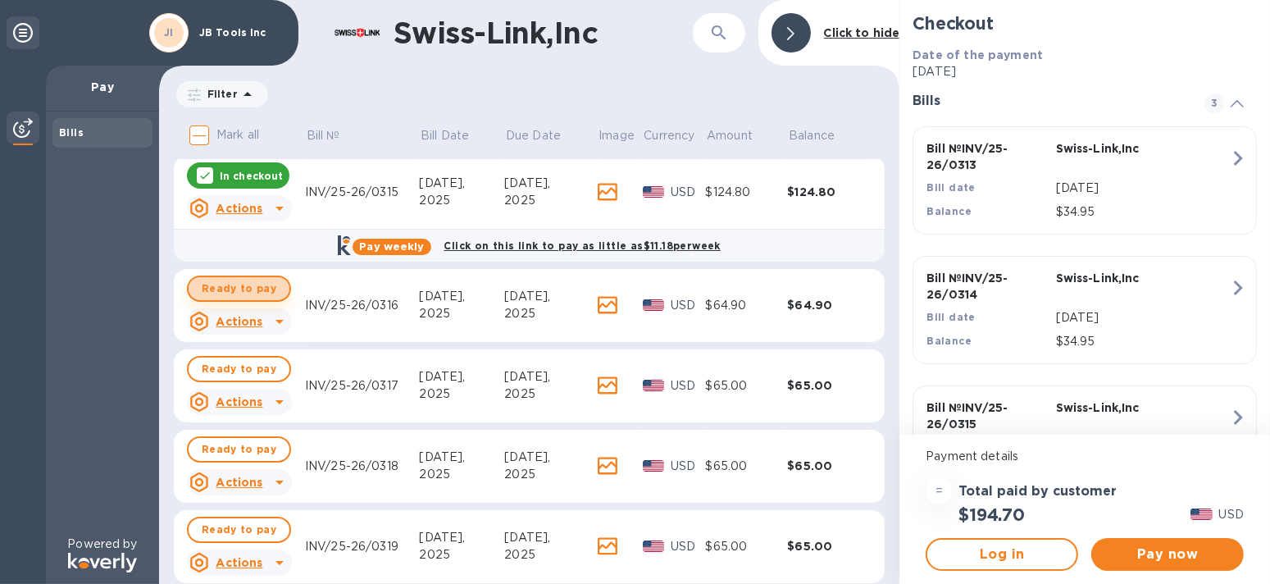
click at [254, 286] on span "Ready to pay" at bounding box center [239, 289] width 75 height 20
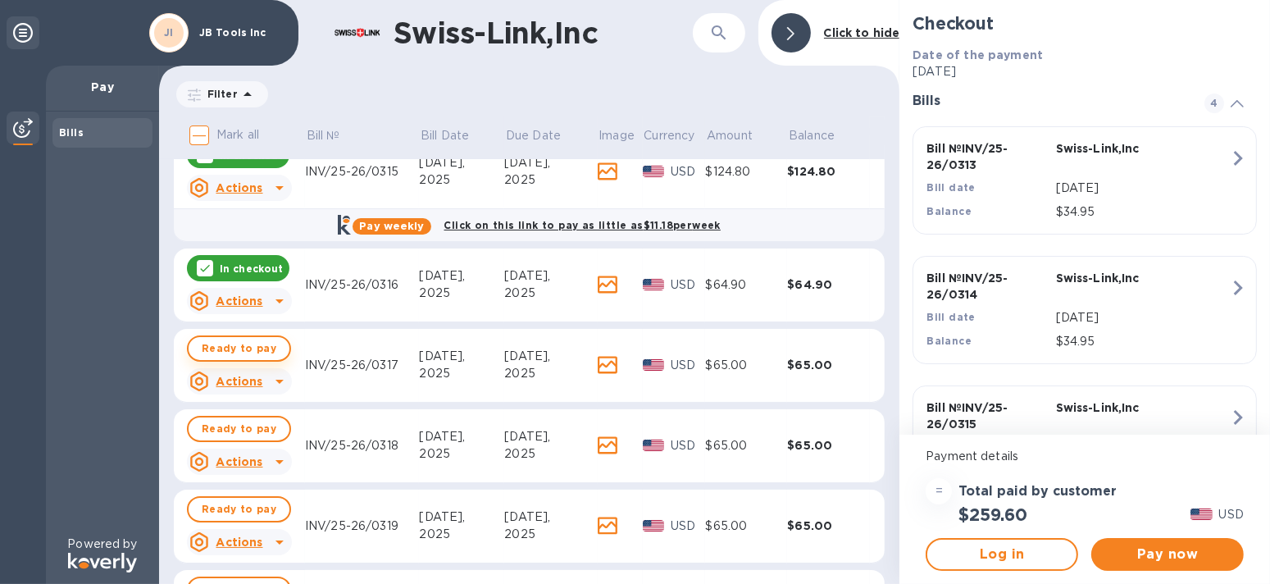
scroll to position [246, 0]
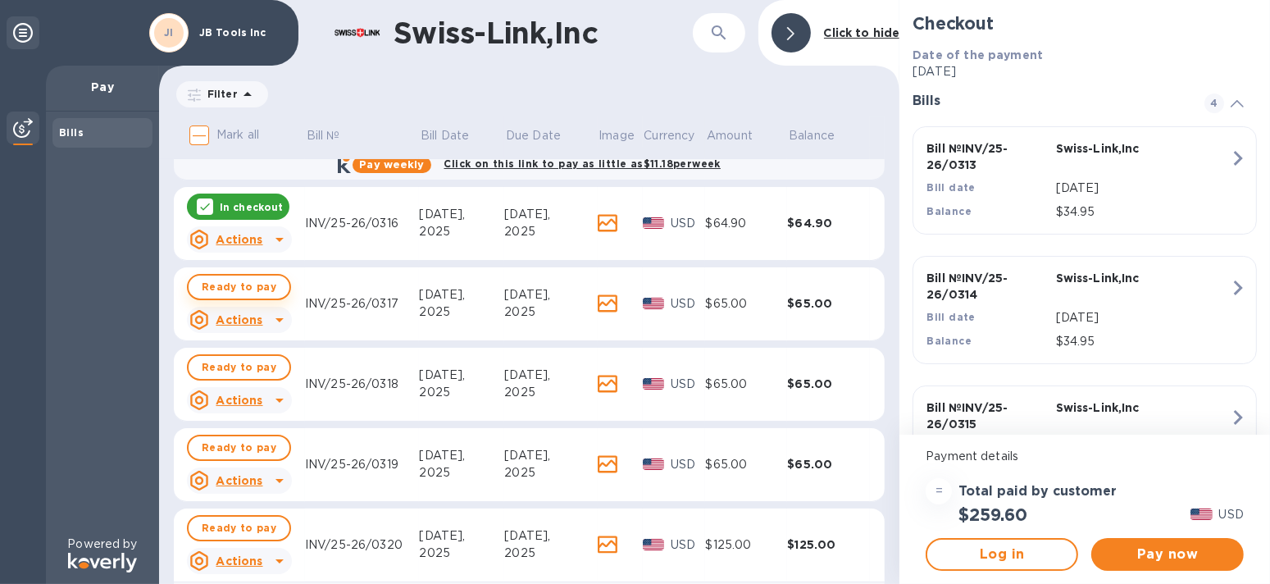
click at [259, 290] on span "Ready to pay" at bounding box center [239, 287] width 75 height 20
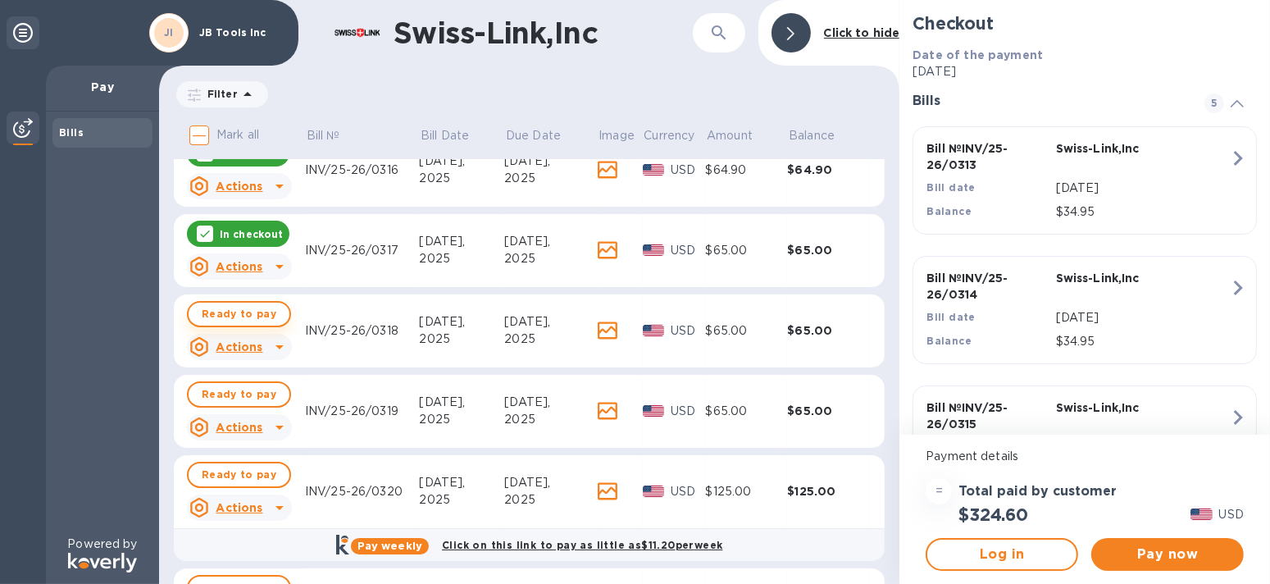
scroll to position [328, 0]
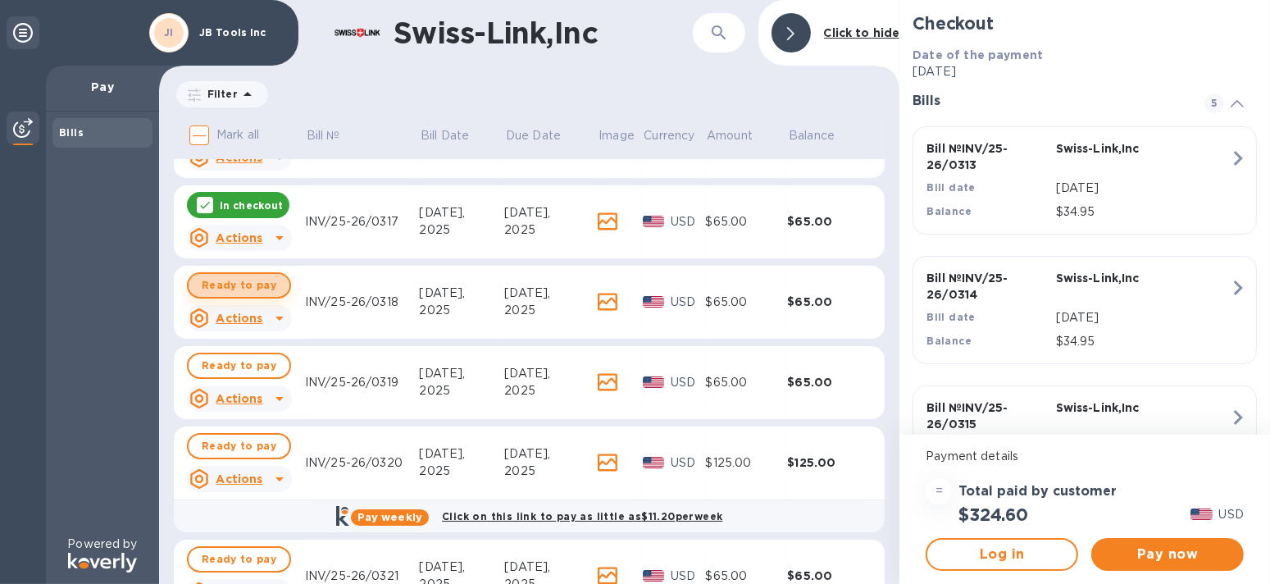
click at [258, 293] on span "Ready to pay" at bounding box center [239, 286] width 75 height 20
click at [254, 371] on span "Ready to pay" at bounding box center [239, 366] width 75 height 20
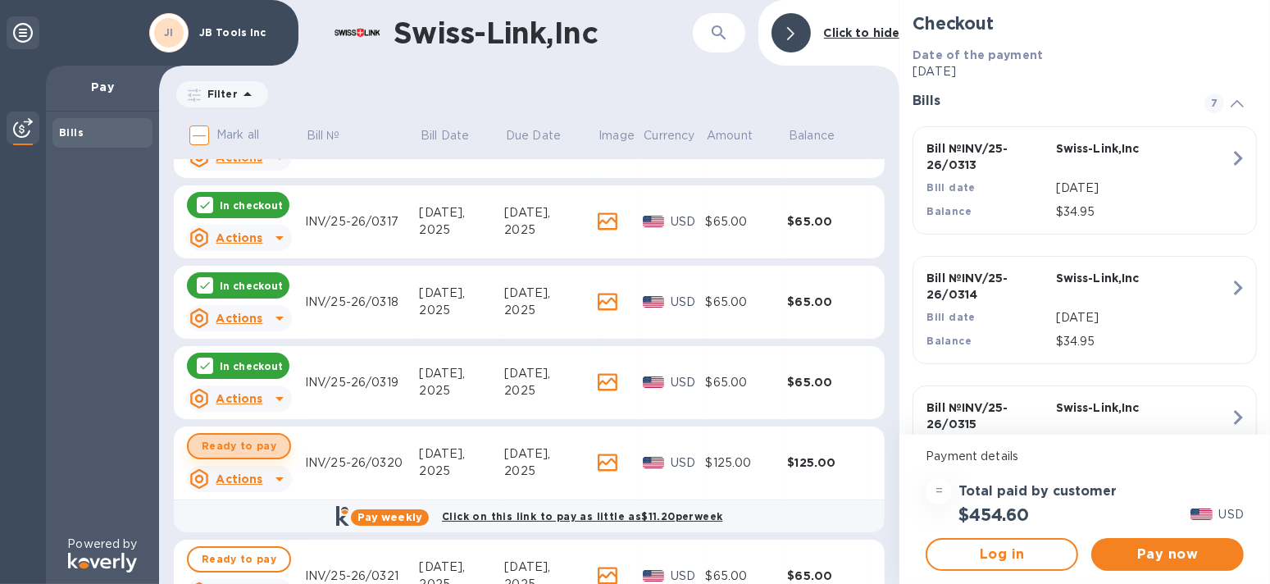
click at [248, 440] on span "Ready to pay" at bounding box center [239, 446] width 75 height 20
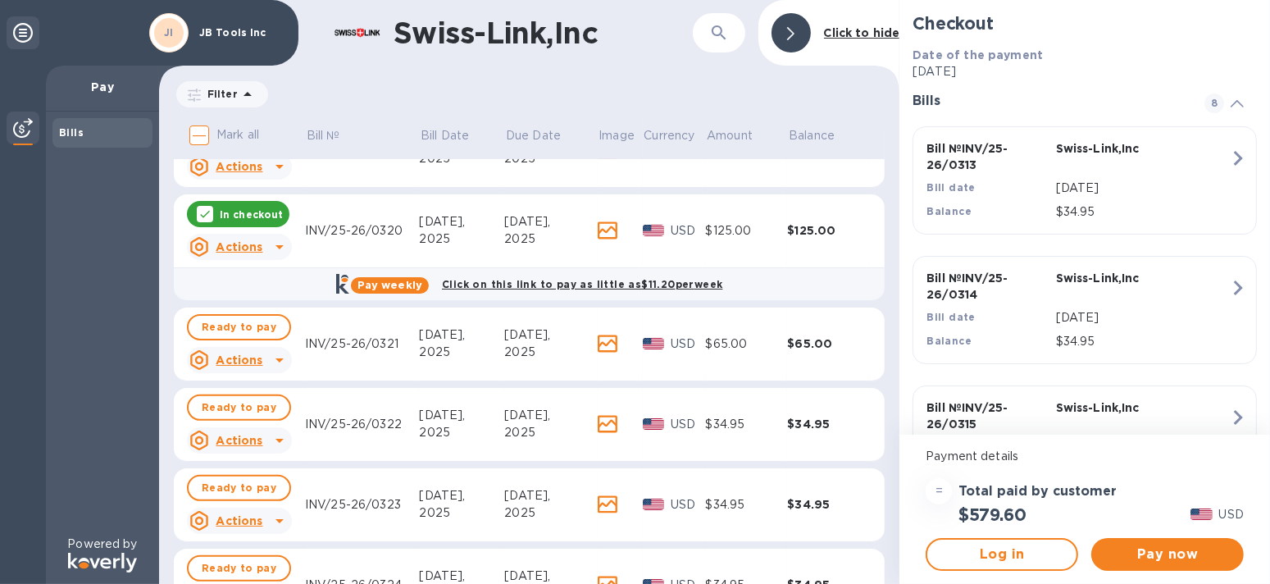
scroll to position [574, 0]
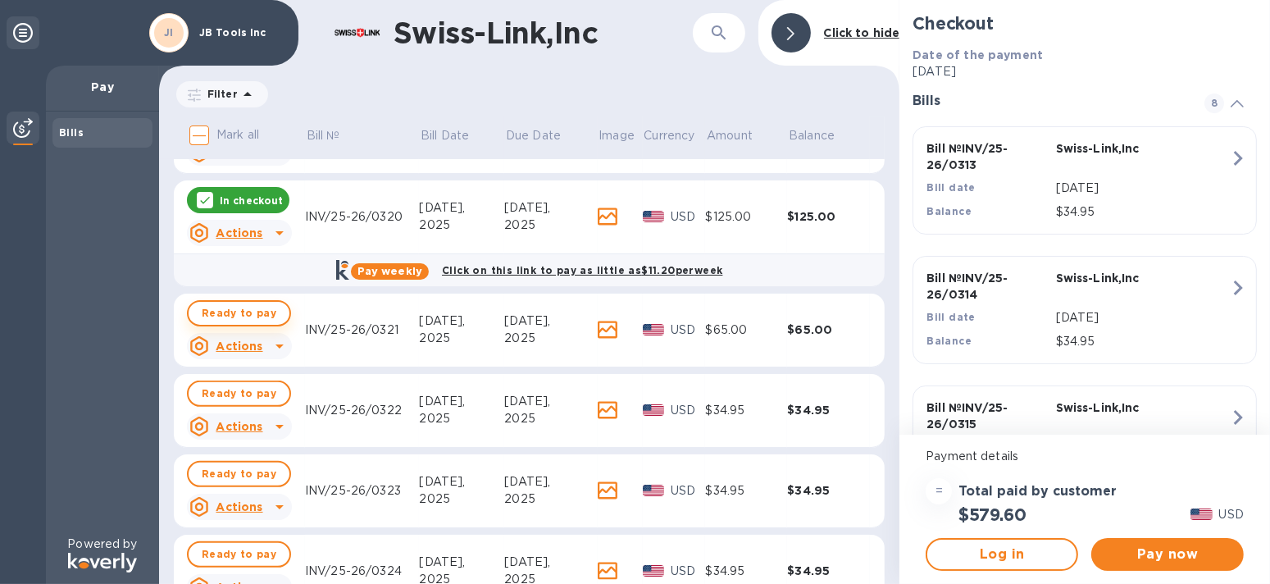
click at [249, 308] on span "Ready to pay" at bounding box center [239, 313] width 75 height 20
click at [240, 391] on span "Ready to pay" at bounding box center [239, 394] width 75 height 20
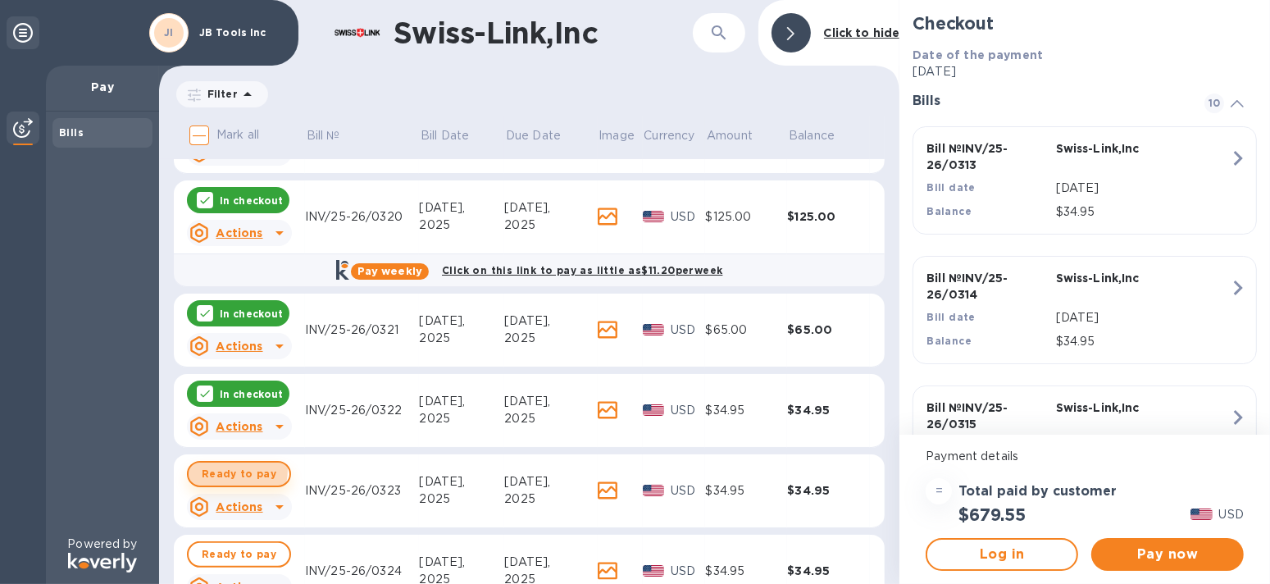
click at [229, 470] on span "Ready to pay" at bounding box center [239, 474] width 75 height 20
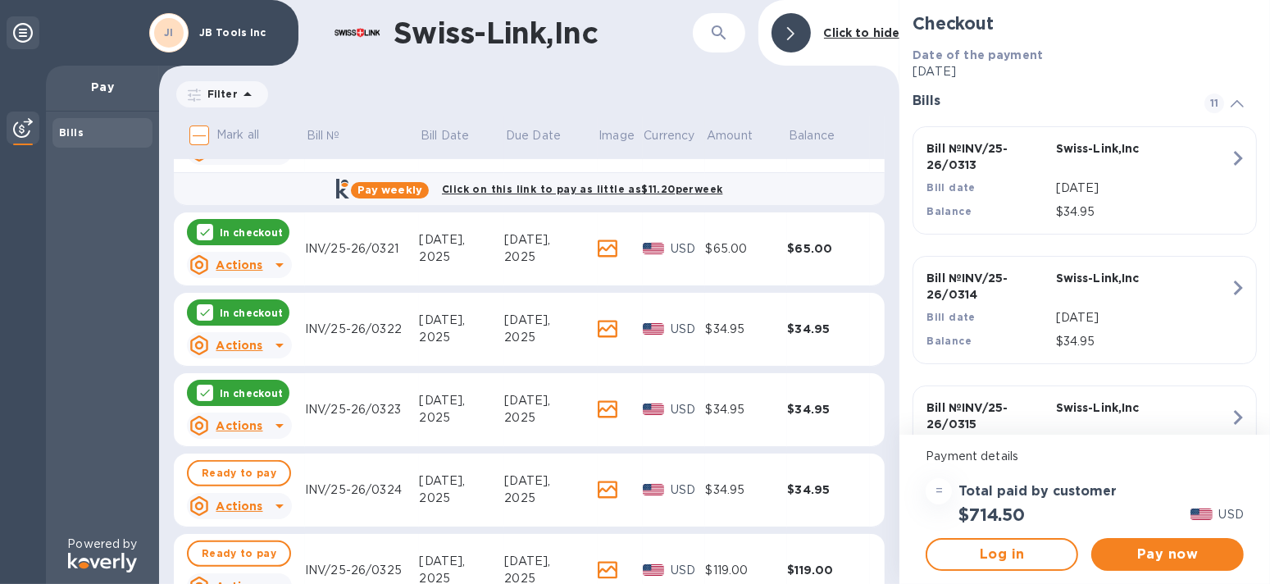
scroll to position [656, 0]
click at [252, 472] on span "Ready to pay" at bounding box center [239, 473] width 75 height 20
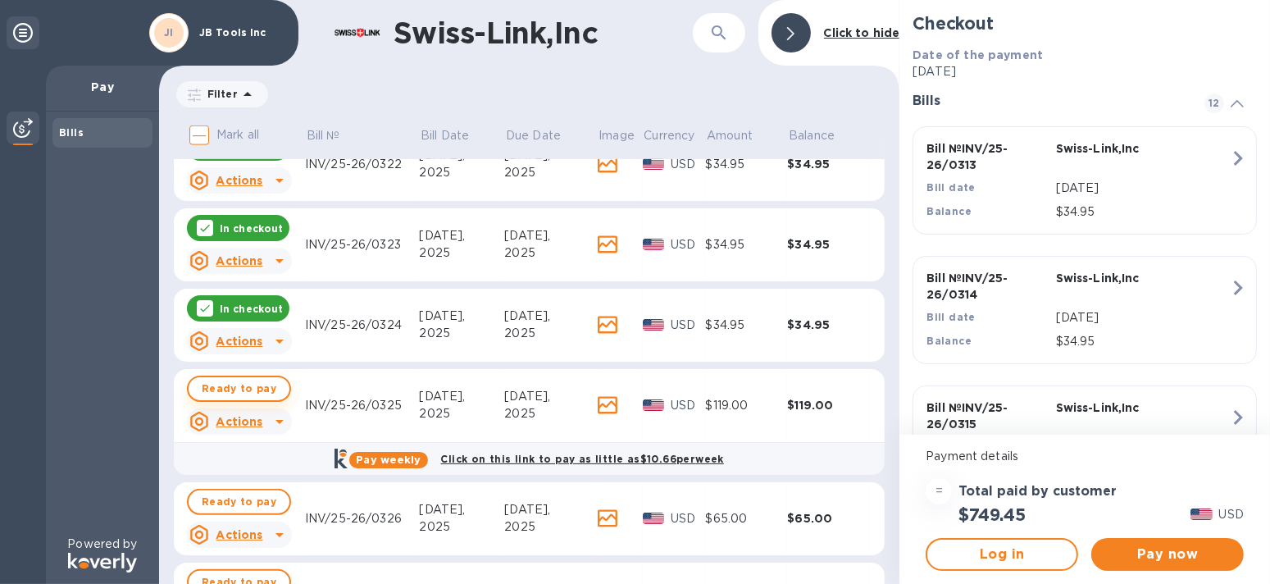
click at [251, 393] on span "Ready to pay" at bounding box center [239, 389] width 75 height 20
click at [230, 501] on span "Ready to pay" at bounding box center [239, 502] width 75 height 20
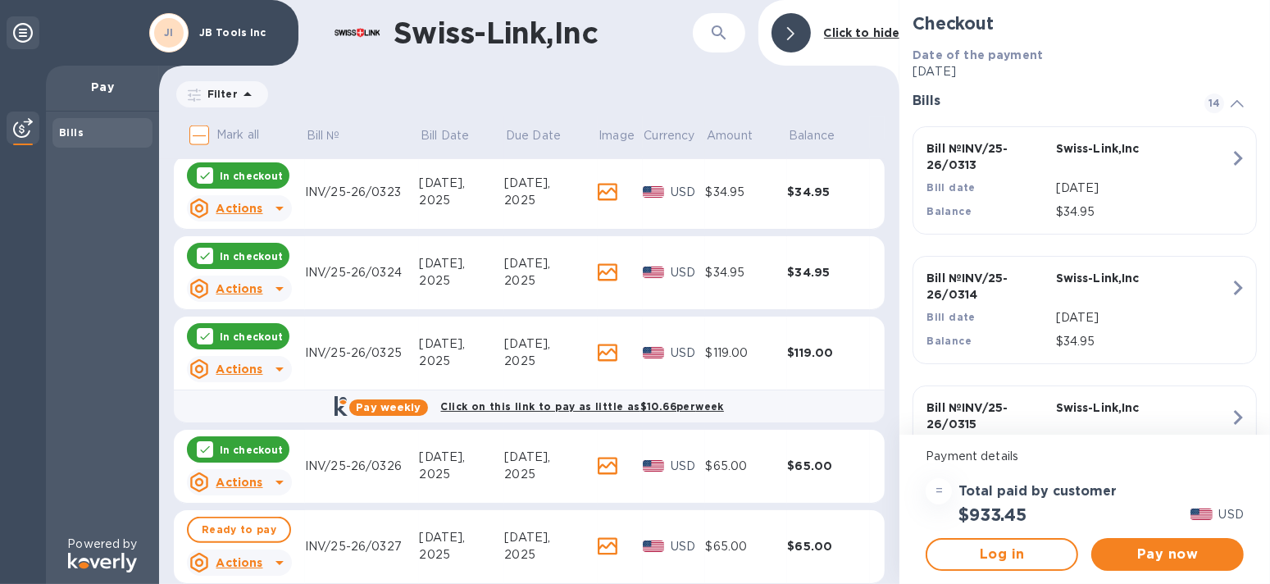
scroll to position [984, 0]
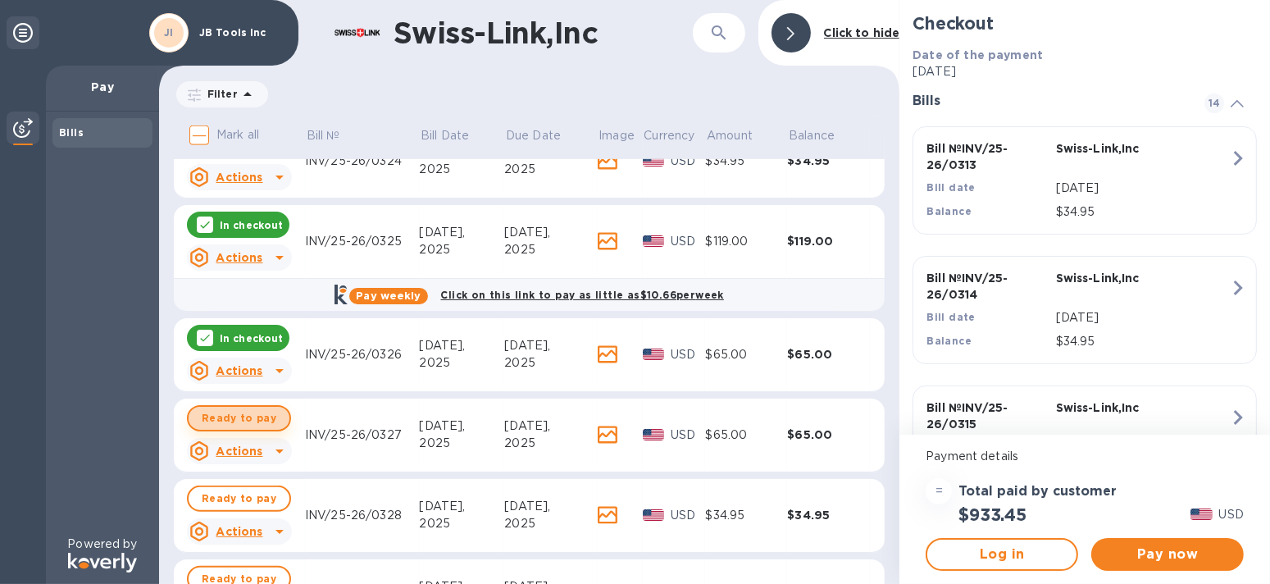
click at [262, 419] on span "Ready to pay" at bounding box center [239, 418] width 75 height 20
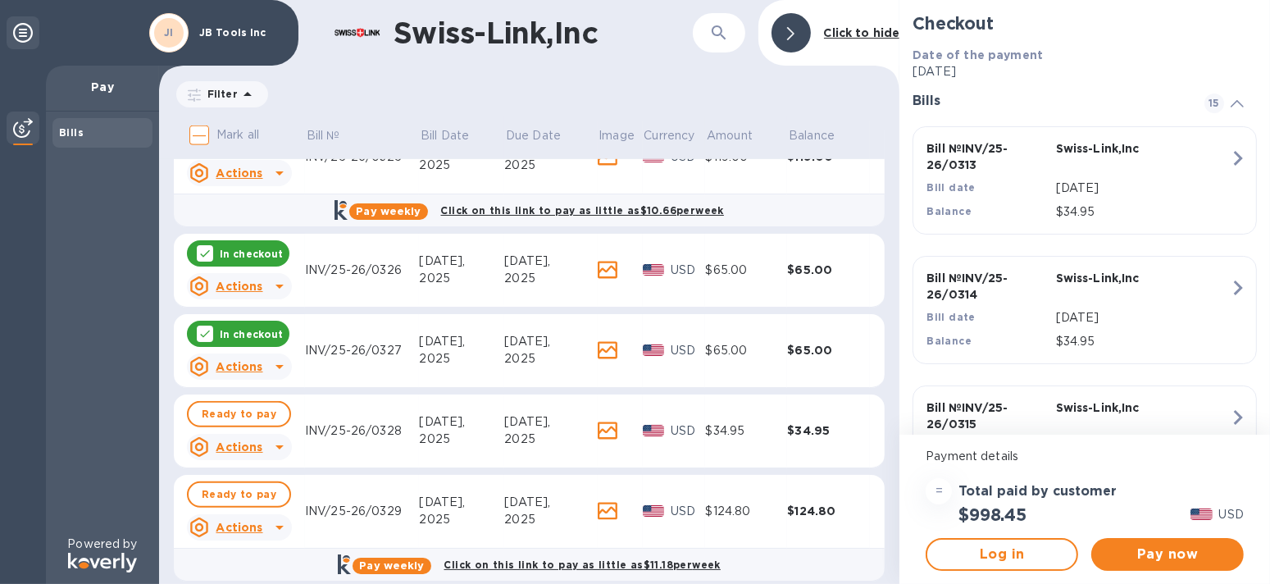
scroll to position [1148, 0]
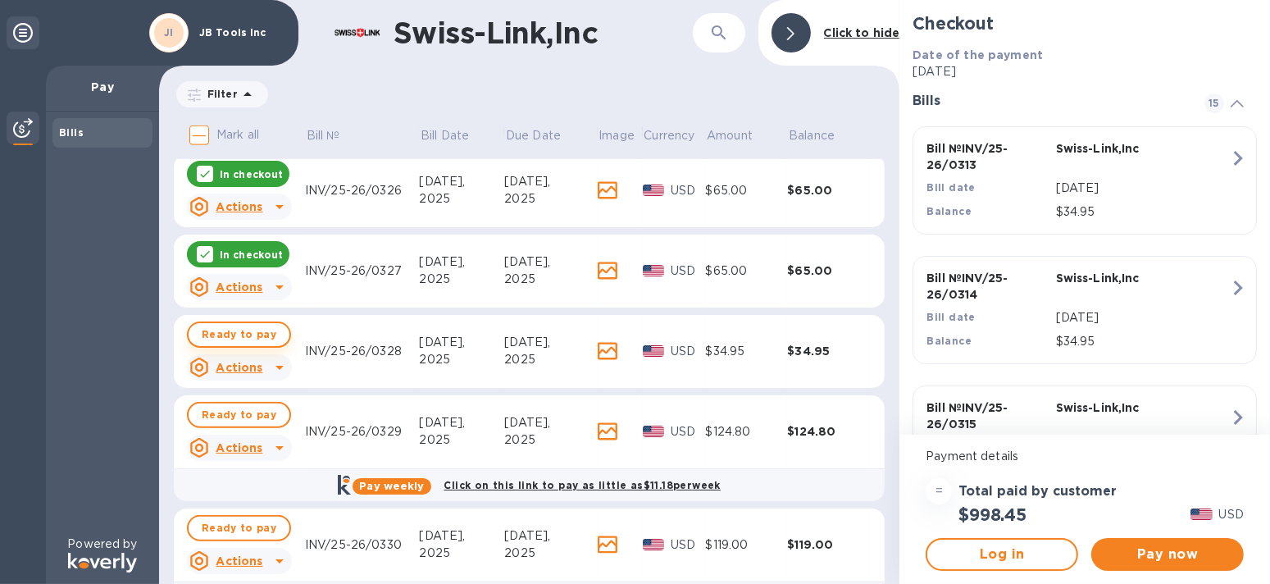
click at [239, 331] on span "Ready to pay" at bounding box center [239, 335] width 75 height 20
click at [236, 412] on span "Ready to pay" at bounding box center [239, 415] width 75 height 20
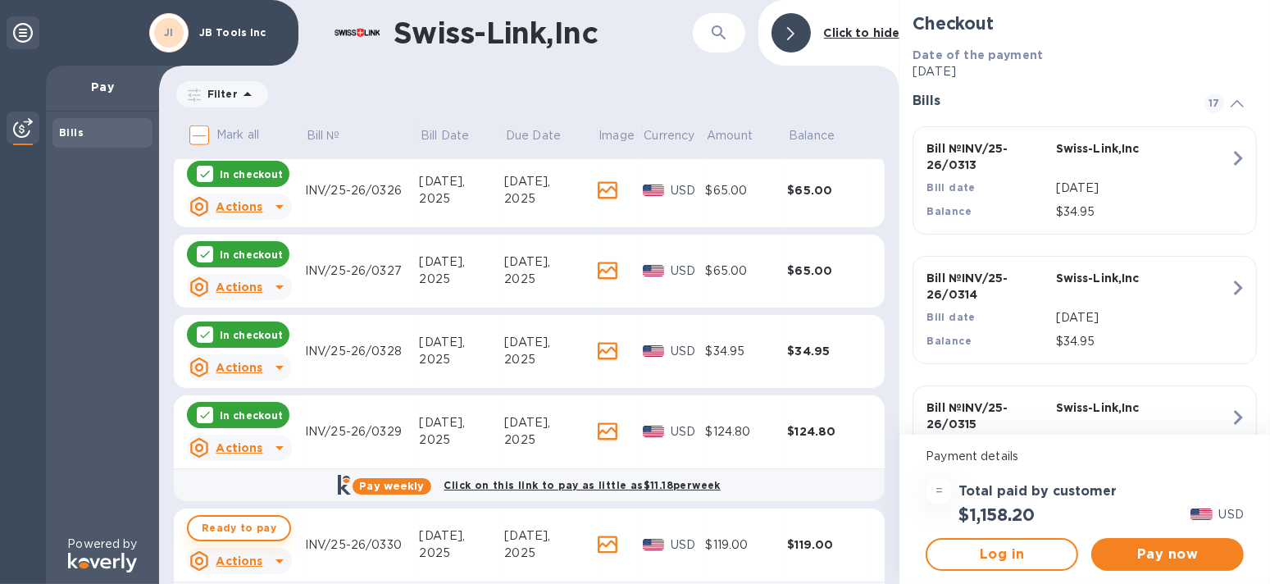
click at [241, 522] on span "Ready to pay" at bounding box center [239, 528] width 75 height 20
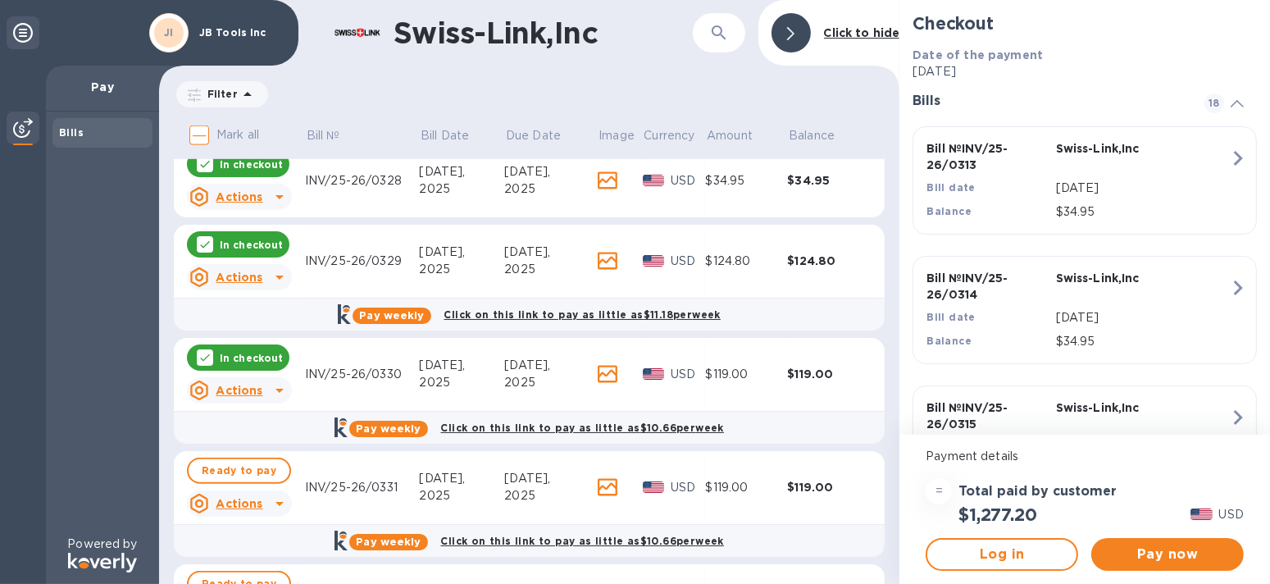
scroll to position [1393, 0]
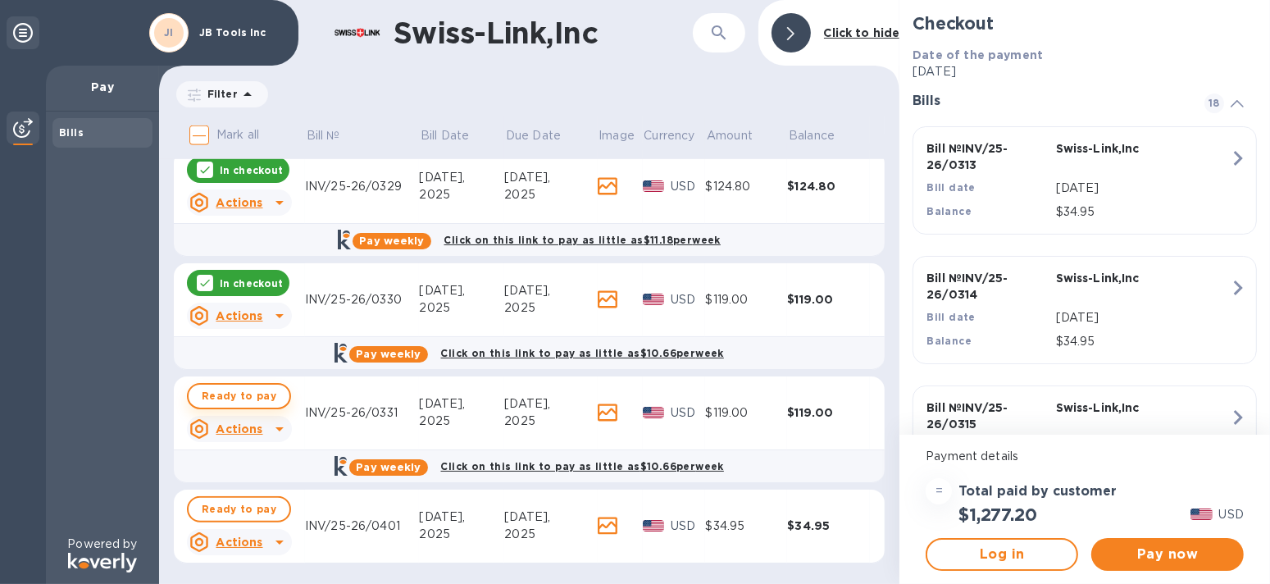
click at [248, 394] on span "Ready to pay" at bounding box center [239, 396] width 75 height 20
click at [248, 507] on span "Ready to pay" at bounding box center [239, 509] width 75 height 20
checkbox input "true"
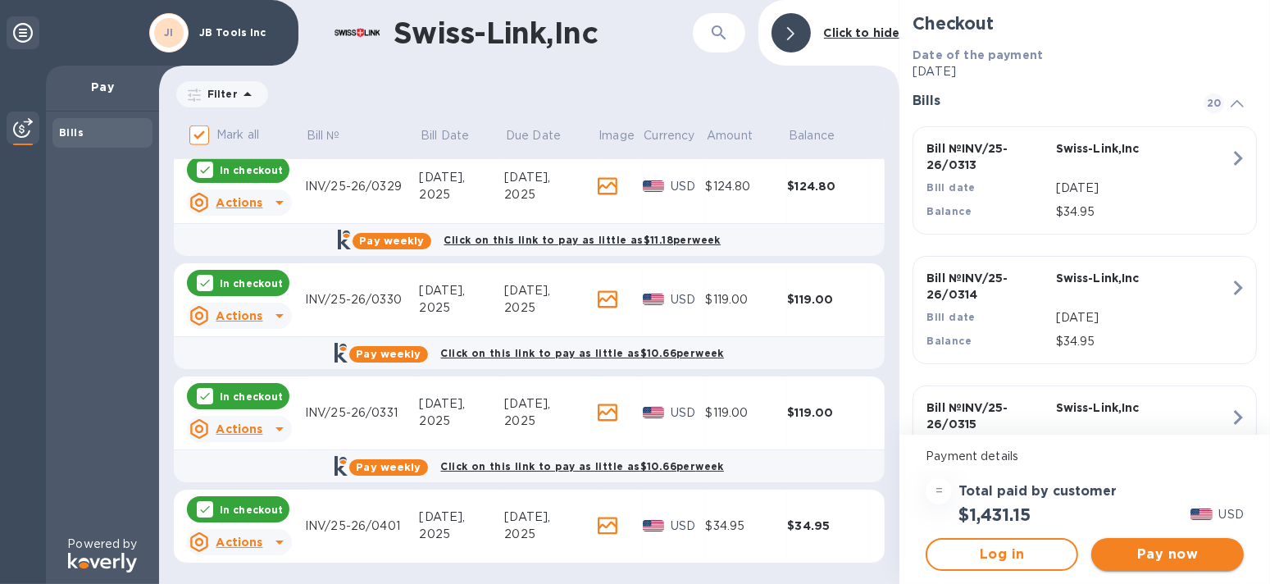
click at [1178, 556] on span "Pay now" at bounding box center [1168, 555] width 126 height 20
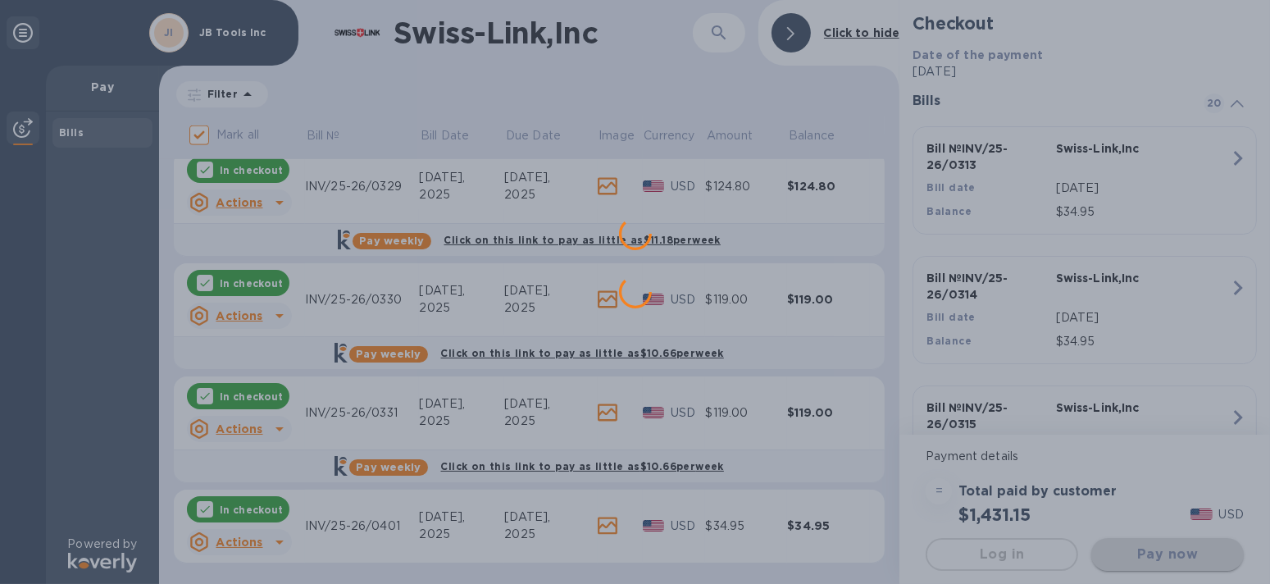
scroll to position [0, 0]
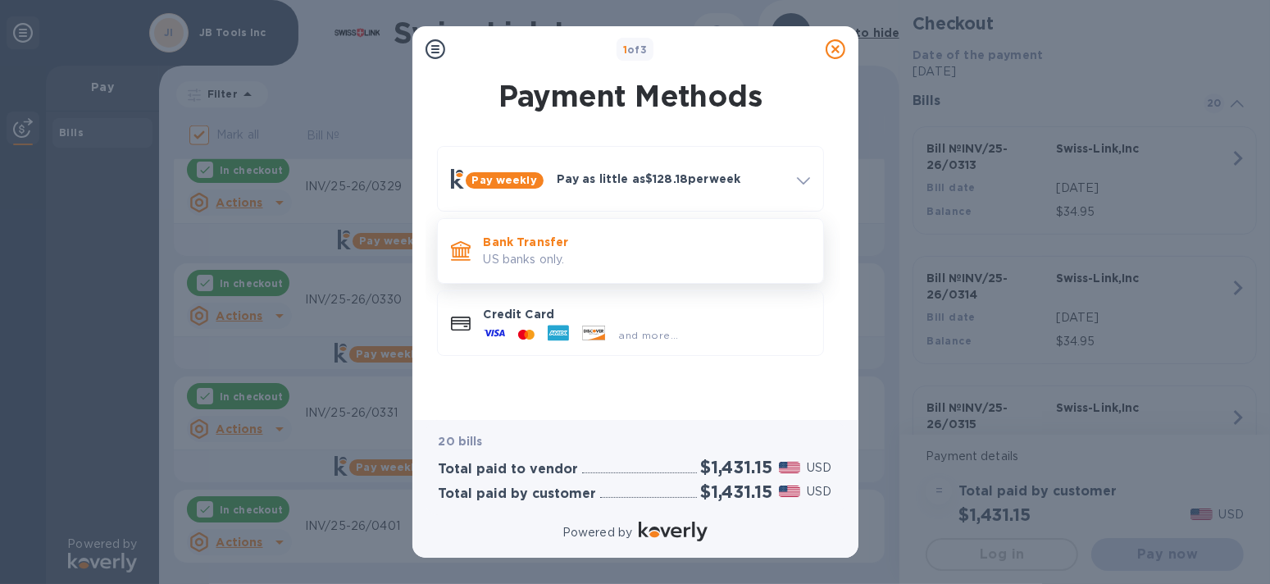
click at [590, 259] on p "US banks only." at bounding box center [647, 259] width 326 height 17
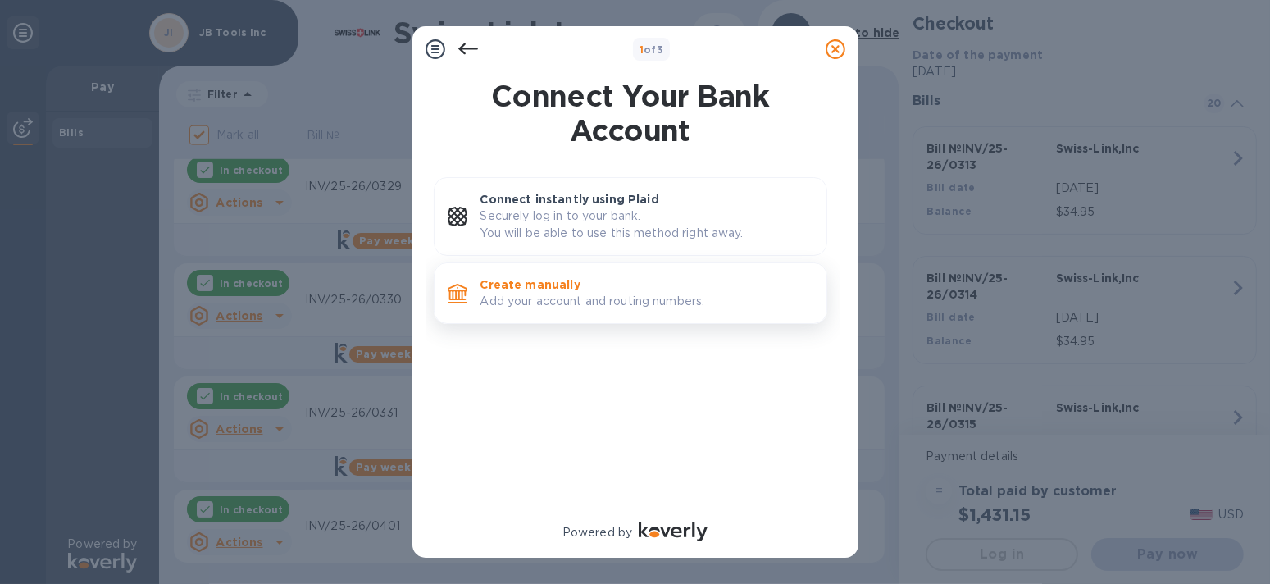
click at [589, 280] on p "Create manually" at bounding box center [647, 284] width 333 height 16
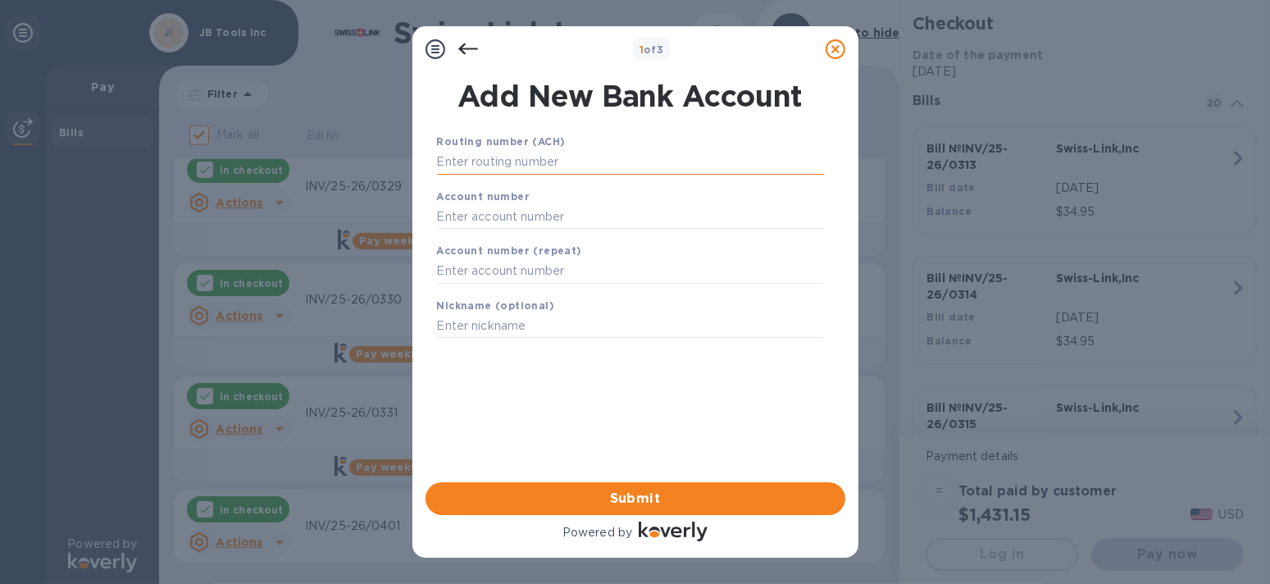
click at [574, 167] on input "text" at bounding box center [630, 162] width 387 height 25
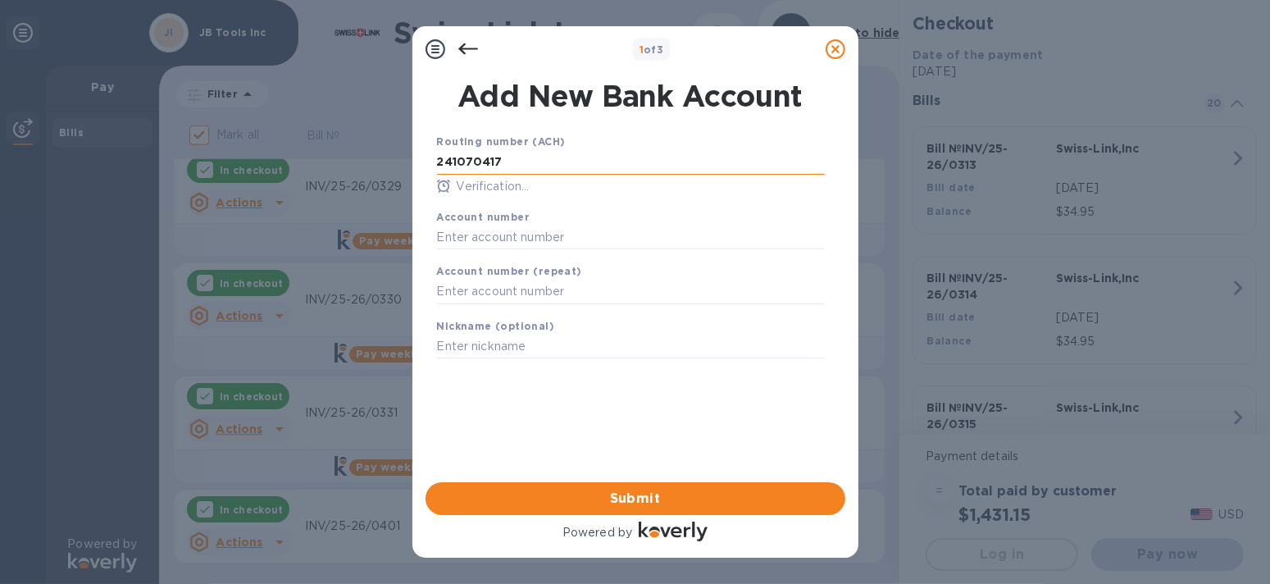
type input "241070417"
type input "4511789532"
click at [708, 499] on span "Submit" at bounding box center [636, 499] width 394 height 20
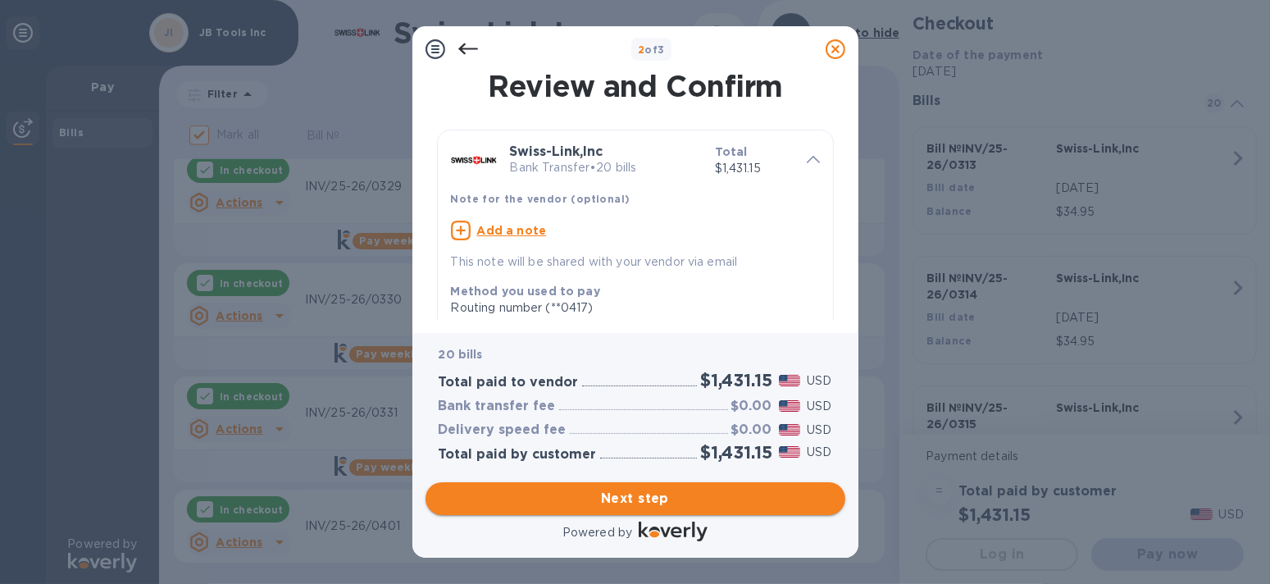
click at [656, 495] on span "Next step" at bounding box center [636, 499] width 394 height 20
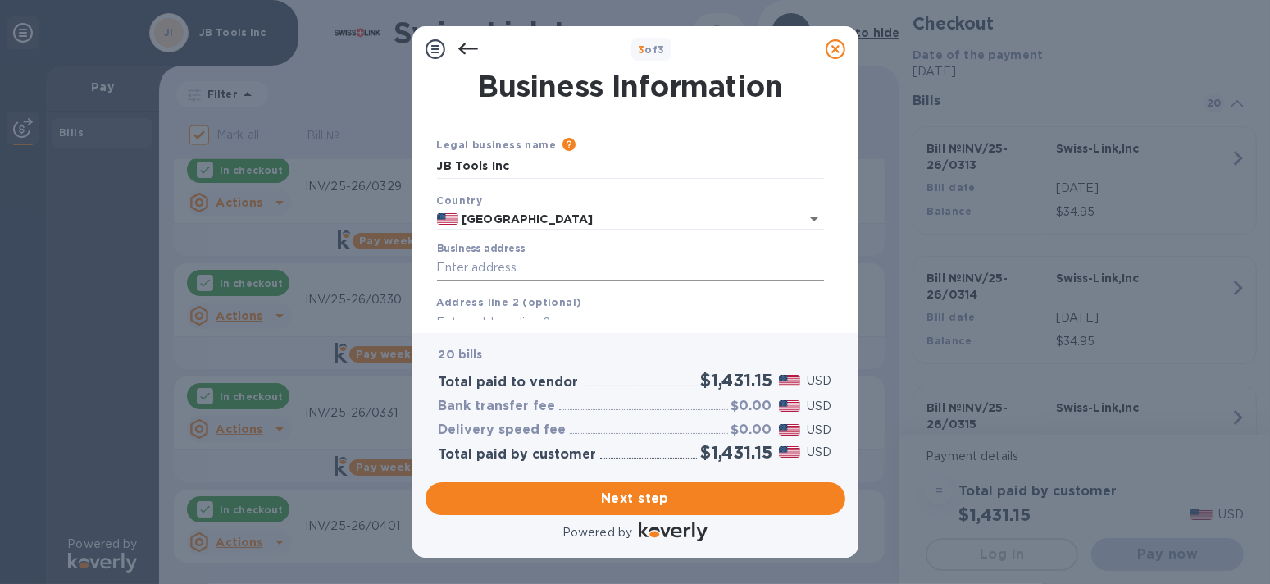
click at [609, 262] on input "Business address" at bounding box center [630, 268] width 387 height 25
type input "[STREET_ADDRESS]"
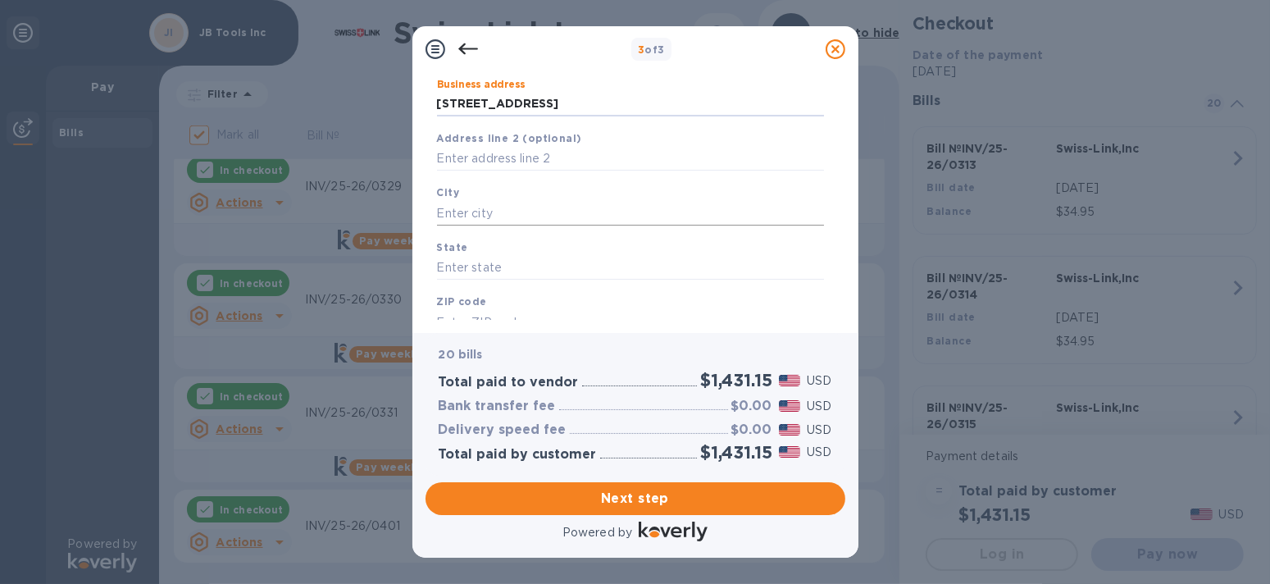
click at [581, 217] on input "text" at bounding box center [630, 213] width 387 height 25
type input "[PERSON_NAME]"
type input "mi"
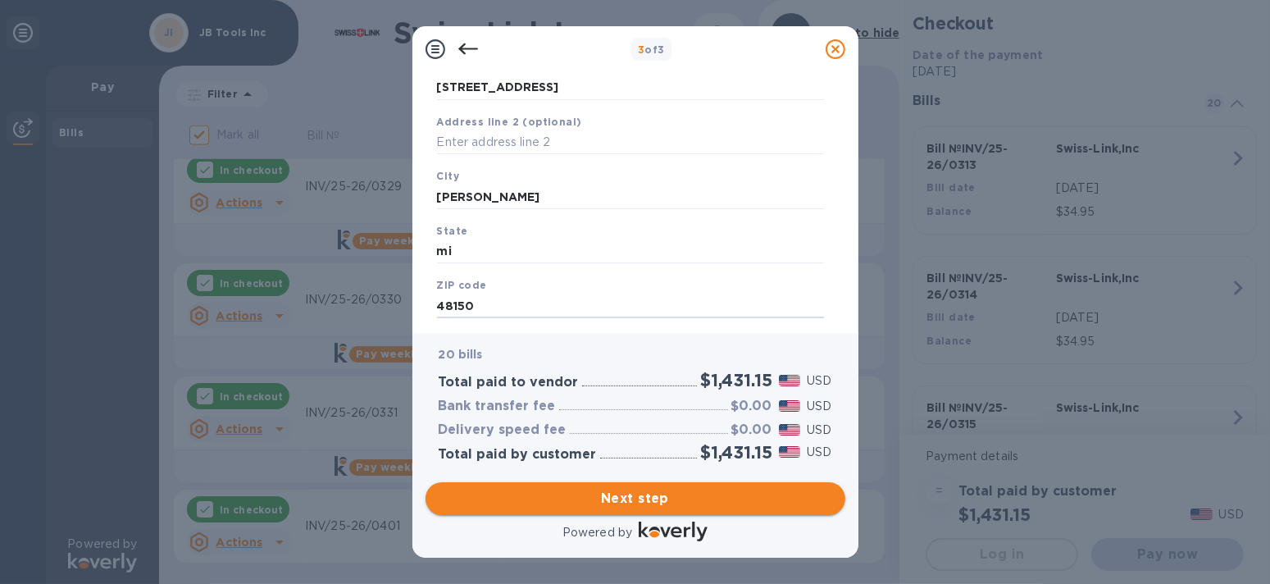
type input "48150"
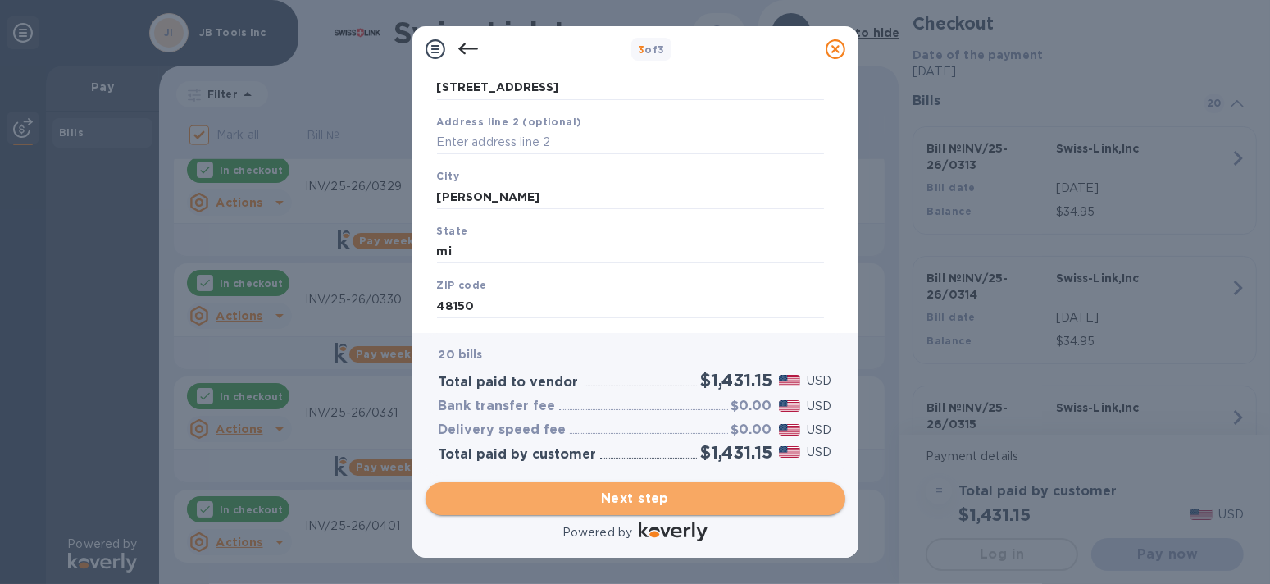
click at [645, 491] on span "Next step" at bounding box center [636, 499] width 394 height 20
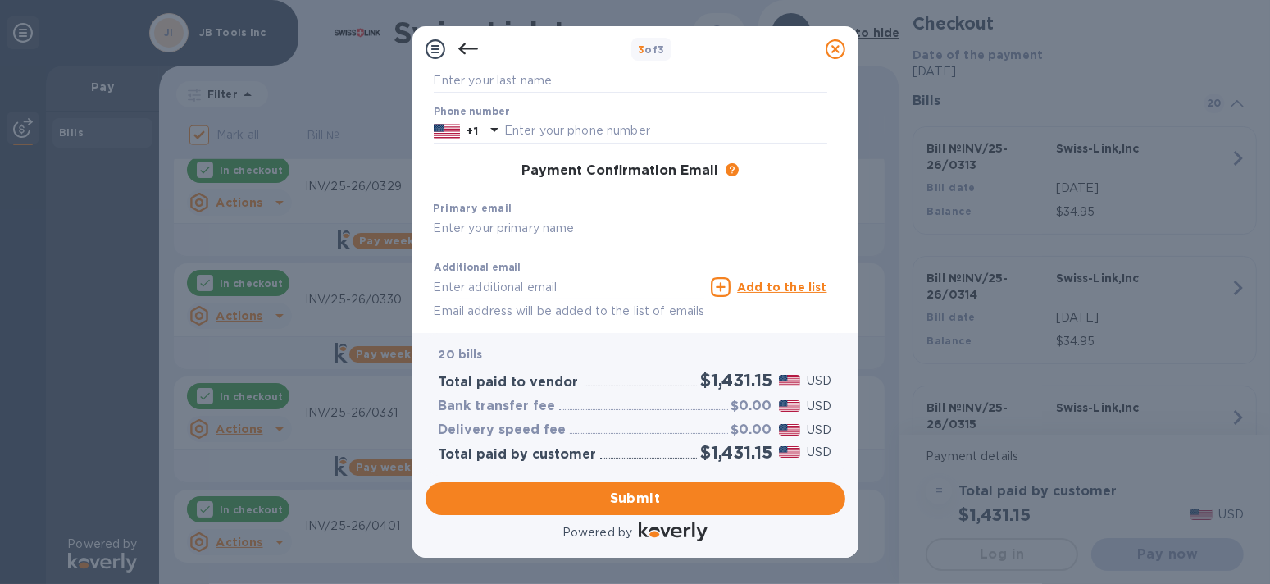
scroll to position [0, 0]
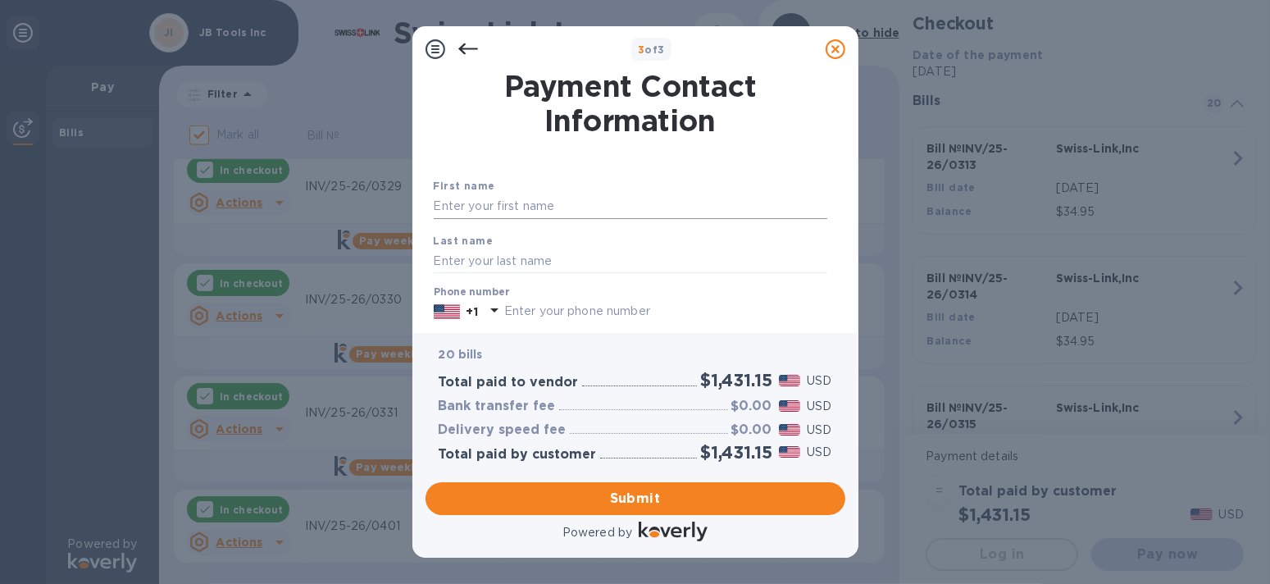
click at [650, 211] on input "text" at bounding box center [631, 206] width 394 height 25
type input "g"
type input "General"
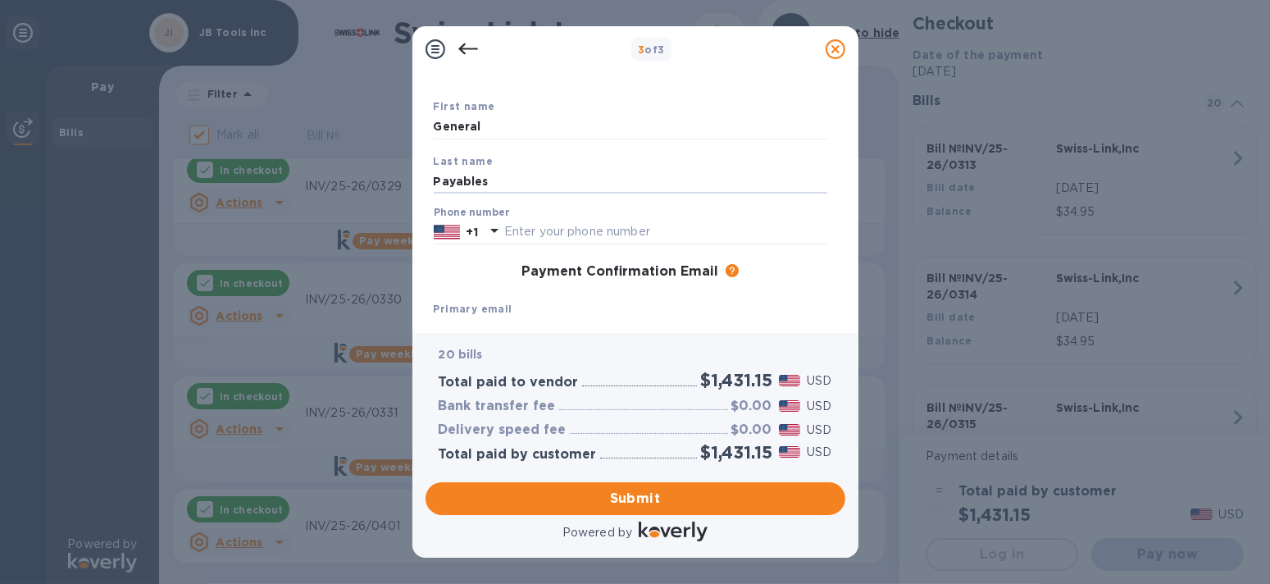
scroll to position [164, 0]
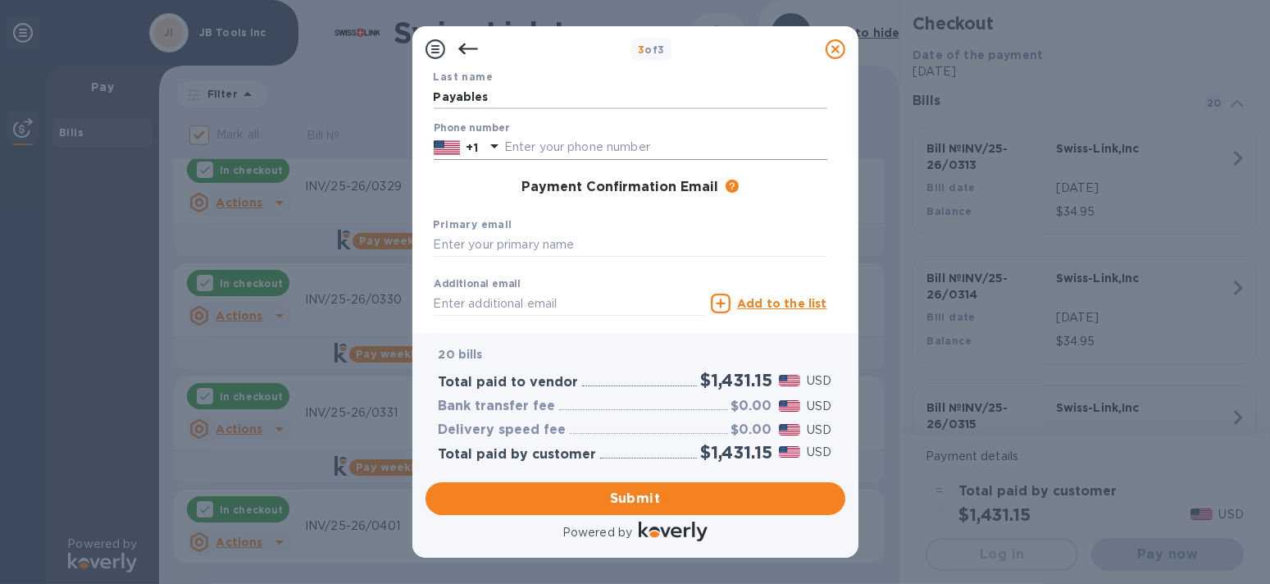
type input "Payables"
click at [627, 143] on input "text" at bounding box center [665, 147] width 323 height 25
type input "2486722115"
type input "[EMAIL_ADDRESS][DOMAIN_NAME]"
drag, startPoint x: 587, startPoint y: 300, endPoint x: 341, endPoint y: 300, distance: 246.0
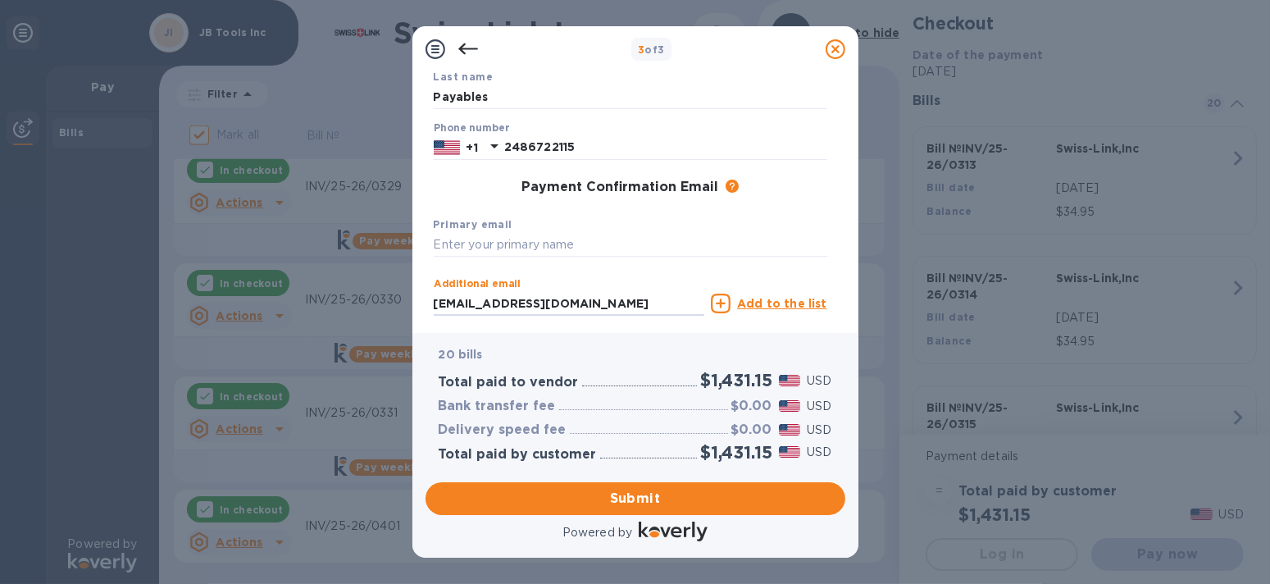
click at [341, 300] on div "3 of 3 Payment Contact Information First name General Last name Payables Phone …" at bounding box center [635, 292] width 1270 height 584
click at [509, 242] on input "text" at bounding box center [631, 245] width 394 height 25
type input "[EMAIL_ADDRESS][DOMAIN_NAME]"
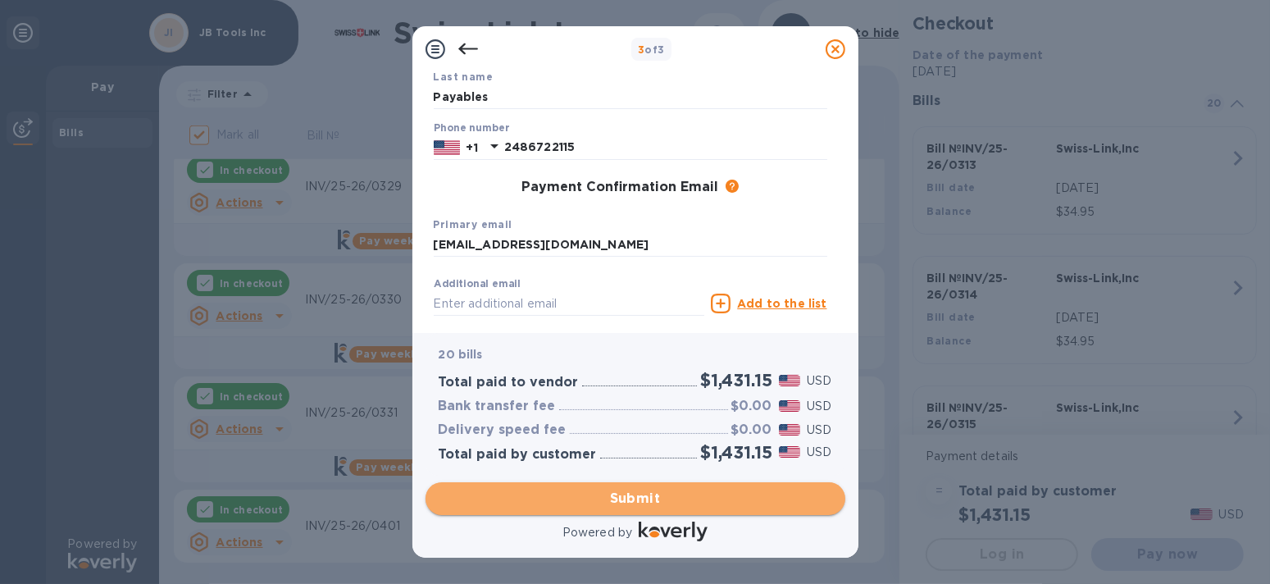
click at [638, 494] on span "Submit" at bounding box center [636, 499] width 394 height 20
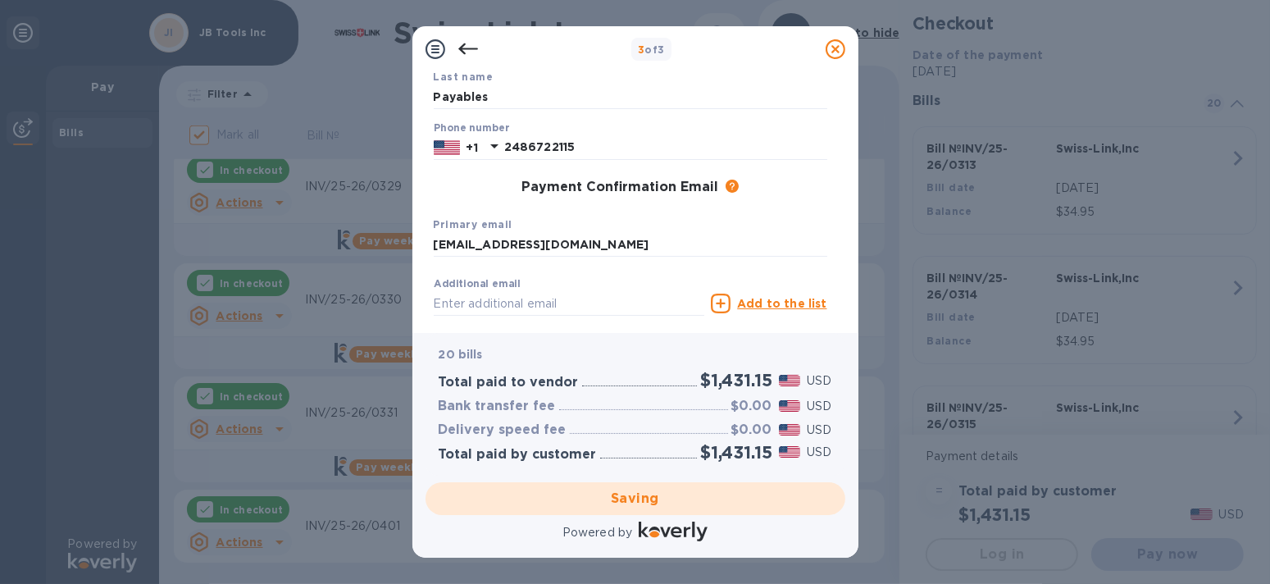
checkbox input "false"
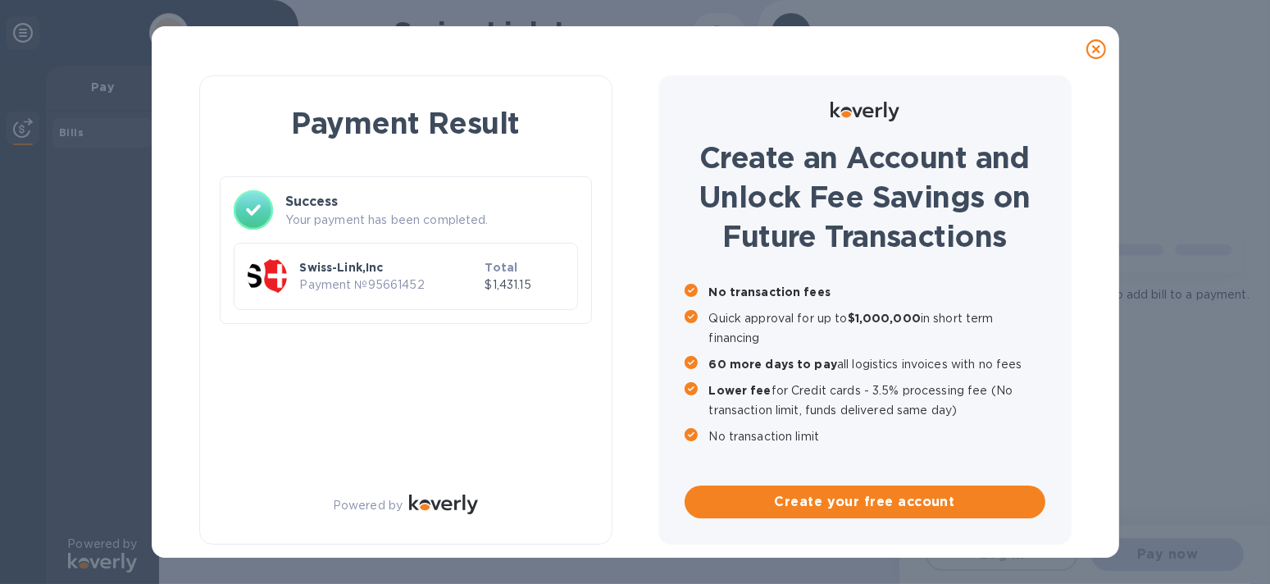
scroll to position [0, 0]
